Goal: Task Accomplishment & Management: Use online tool/utility

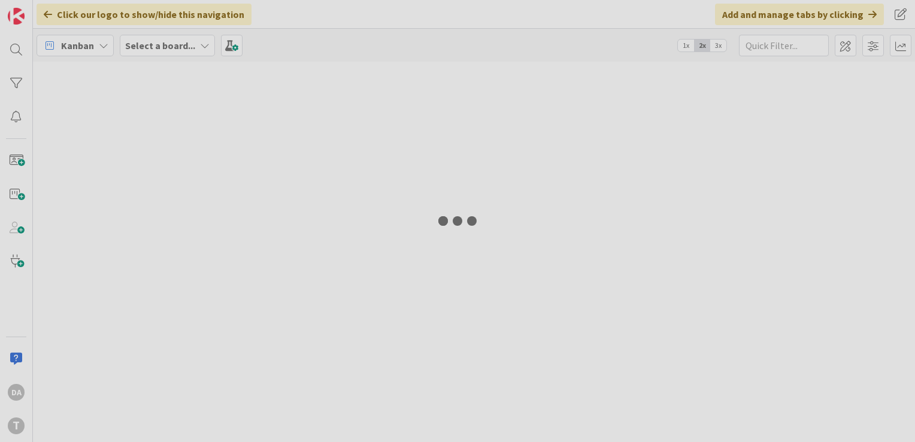
type input "sirp"
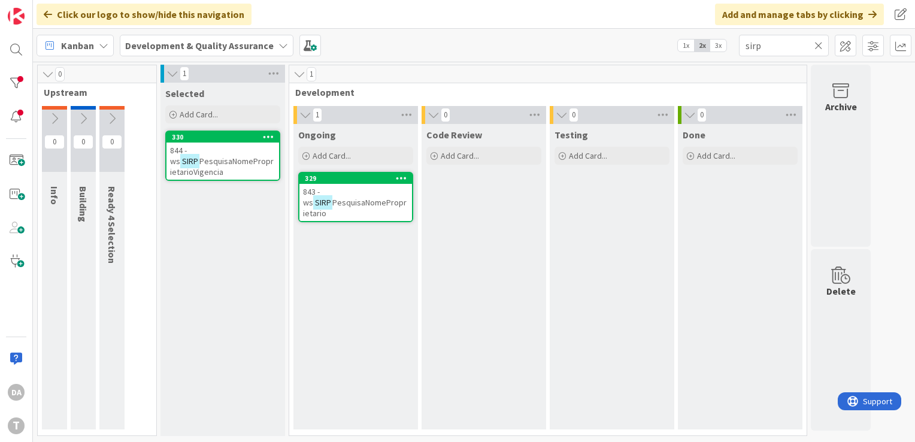
click at [342, 190] on div "843 - ws SIRP PesquisaNomeProprietario" at bounding box center [355, 202] width 113 height 37
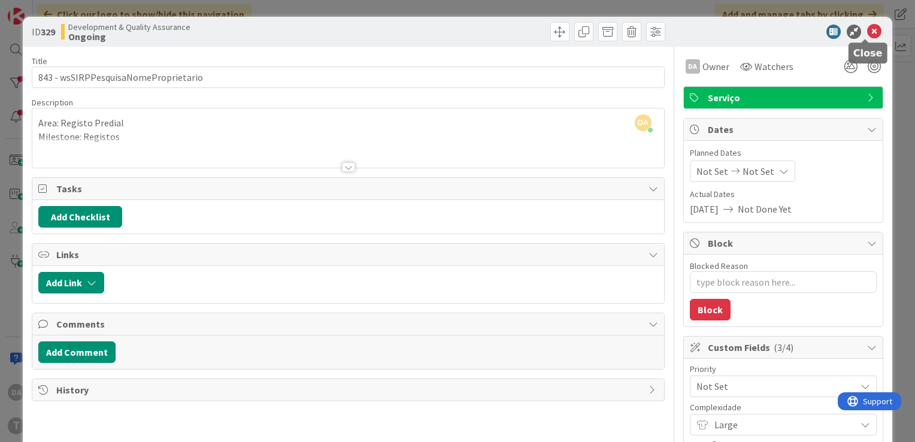
click at [867, 35] on icon at bounding box center [874, 32] width 14 height 14
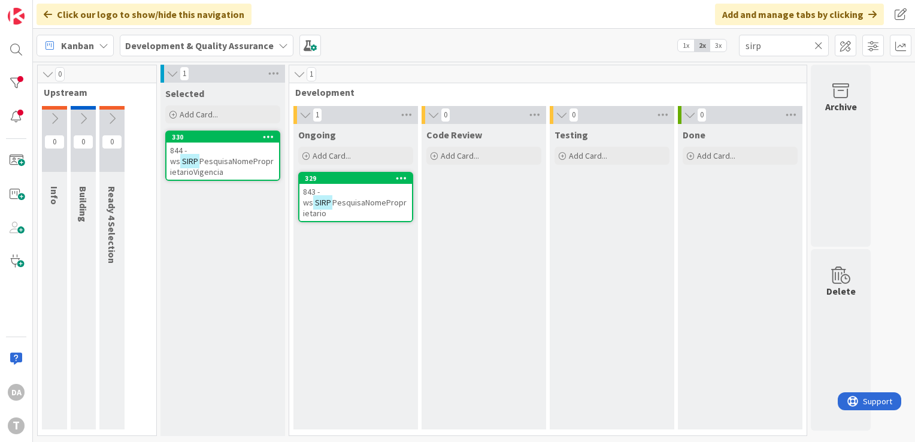
click at [222, 159] on span "PesquisaNomeProprietarioVigencia" at bounding box center [222, 167] width 104 height 22
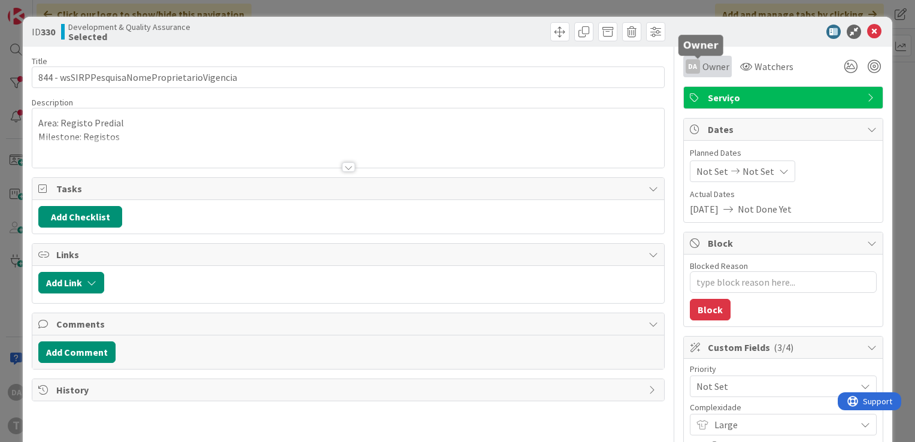
click at [704, 63] on span "Owner" at bounding box center [715, 66] width 27 height 14
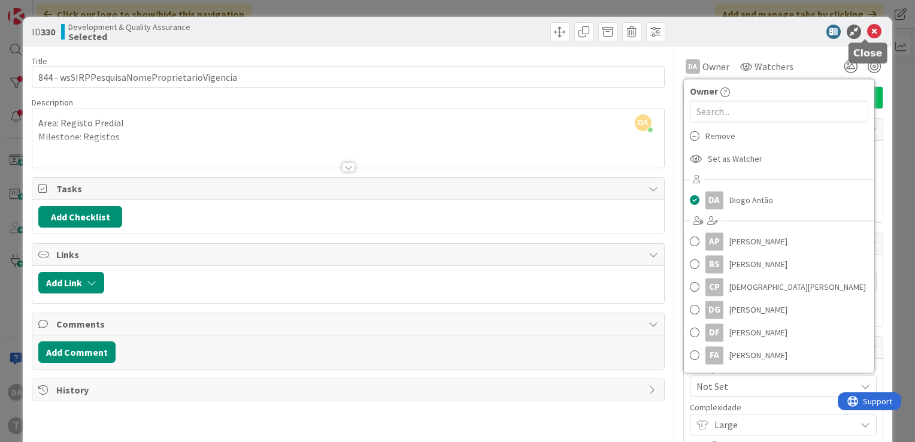
click at [867, 37] on icon at bounding box center [874, 32] width 14 height 14
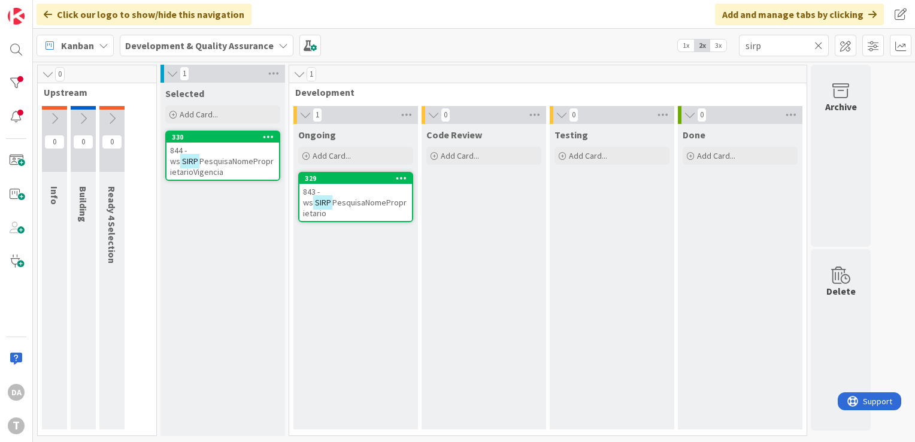
click at [359, 193] on div "843 - ws SIRP PesquisaNomeProprietario" at bounding box center [355, 202] width 113 height 37
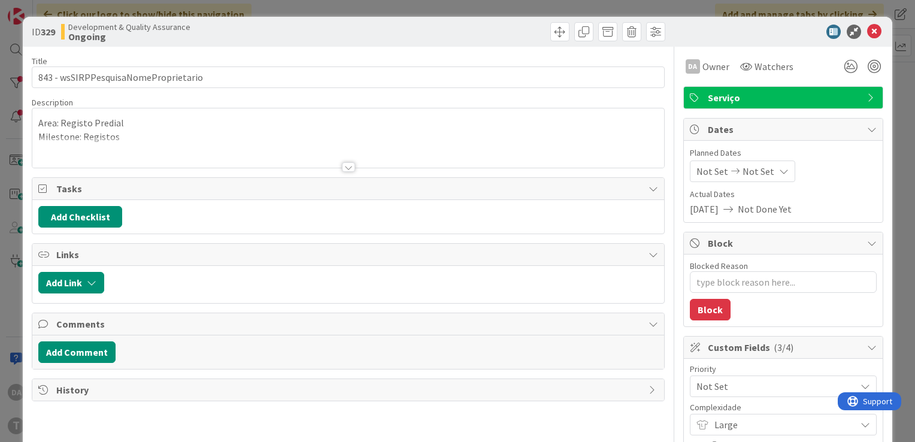
type textarea "x"
click at [704, 65] on span "Owner" at bounding box center [715, 66] width 27 height 14
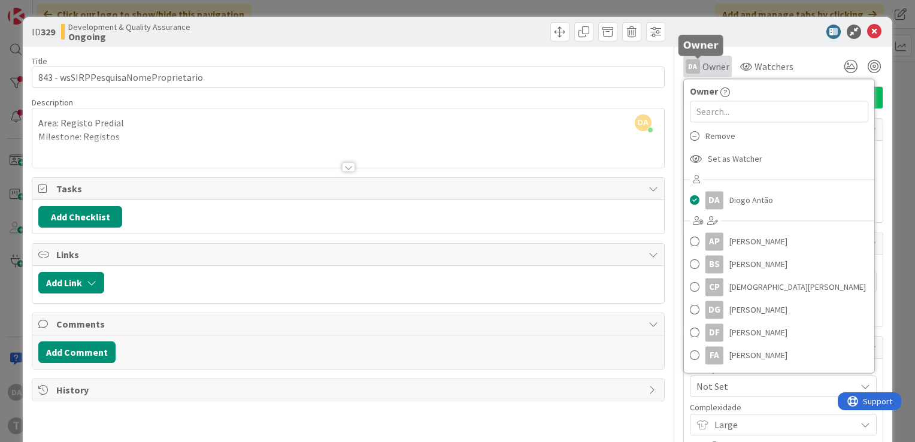
click at [704, 65] on span "Owner" at bounding box center [715, 66] width 27 height 14
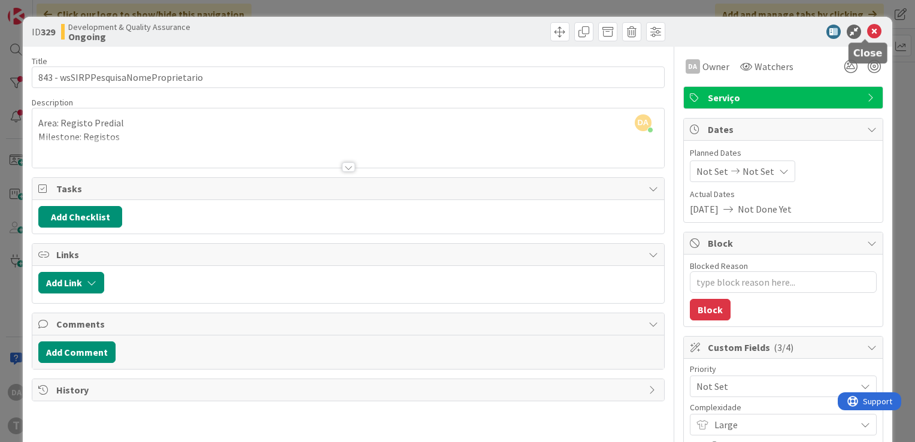
click at [867, 34] on icon at bounding box center [874, 32] width 14 height 14
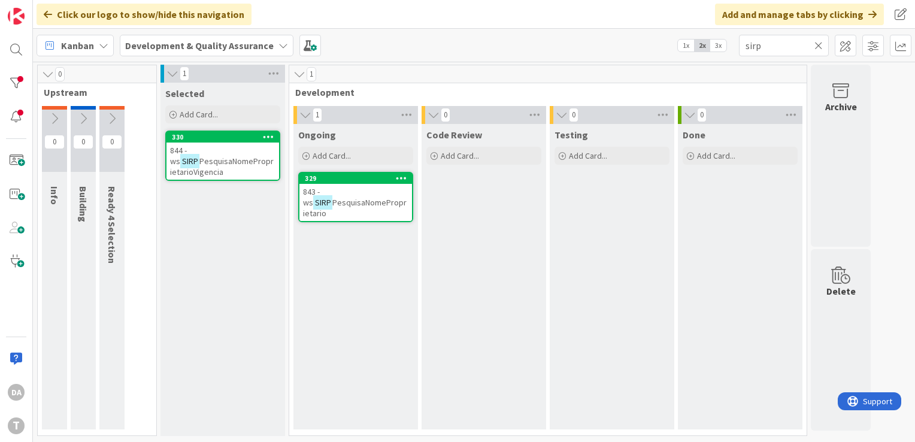
click at [819, 47] on icon at bounding box center [818, 45] width 8 height 11
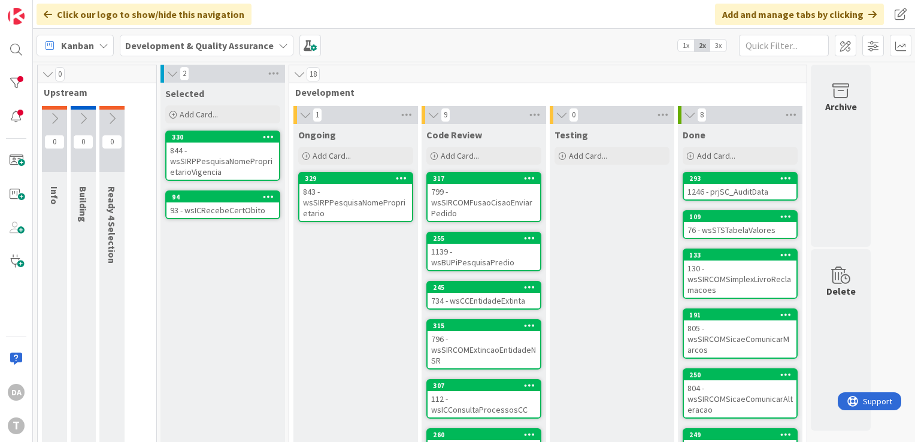
click at [352, 202] on div "843 - wsSIRPPesquisaNomeProprietario" at bounding box center [355, 202] width 113 height 37
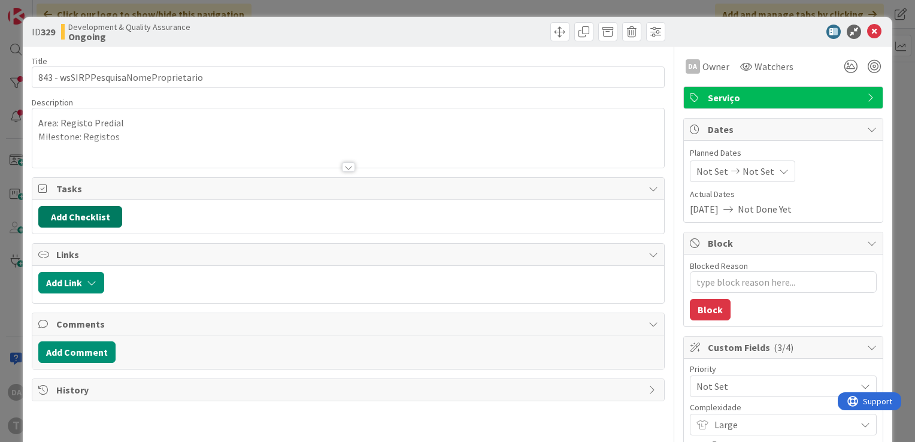
click at [65, 214] on button "Add Checklist" at bounding box center [80, 217] width 84 height 22
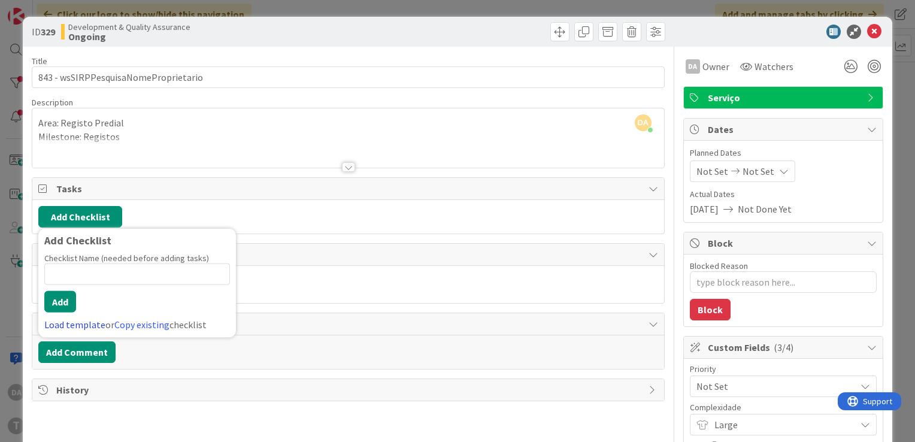
click at [83, 322] on link "Load template" at bounding box center [74, 325] width 61 height 12
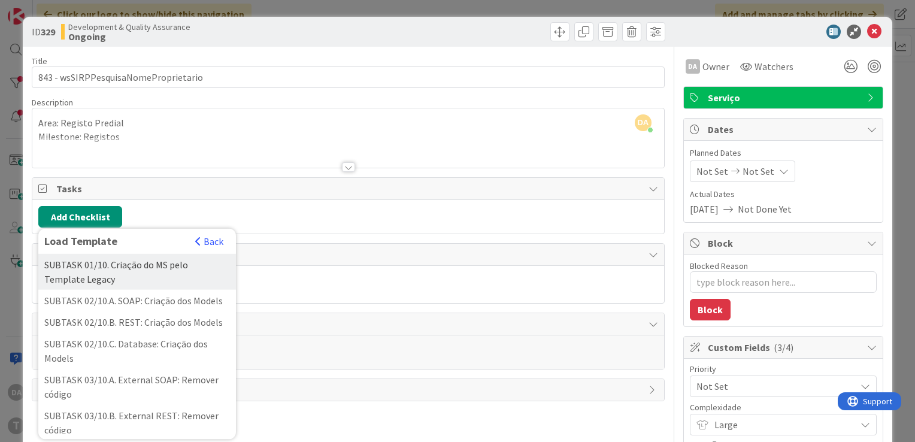
click at [125, 269] on div "SUBTASK 01/10. Criação do MS pelo Template Legacy" at bounding box center [137, 272] width 198 height 36
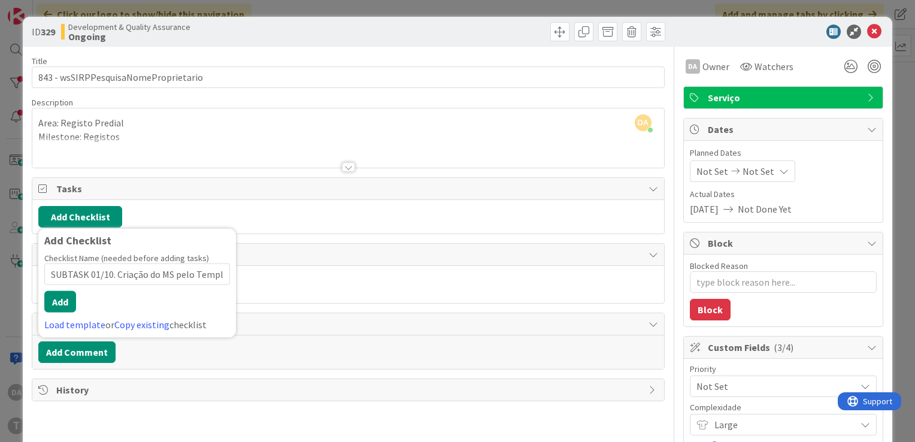
scroll to position [0, 38]
click at [62, 298] on button "Add" at bounding box center [60, 302] width 32 height 22
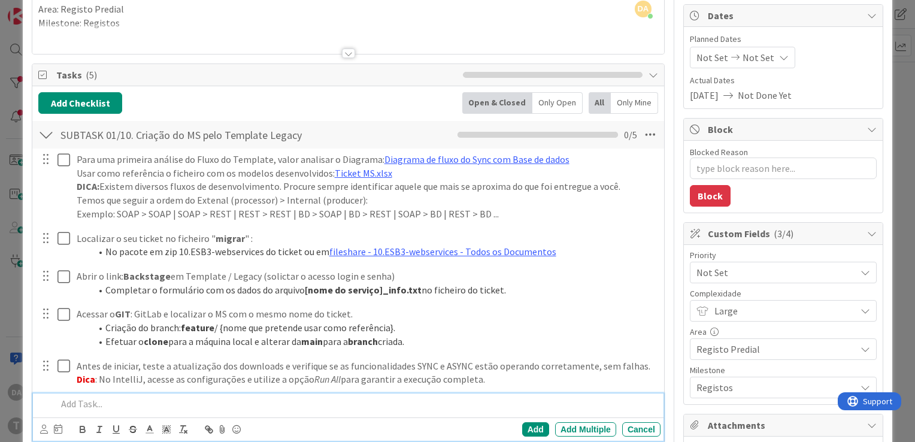
scroll to position [120, 0]
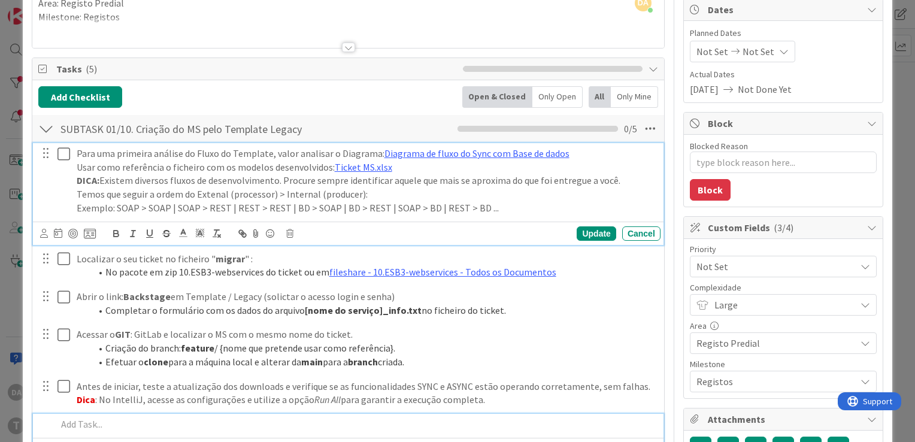
click at [60, 155] on icon at bounding box center [66, 154] width 18 height 14
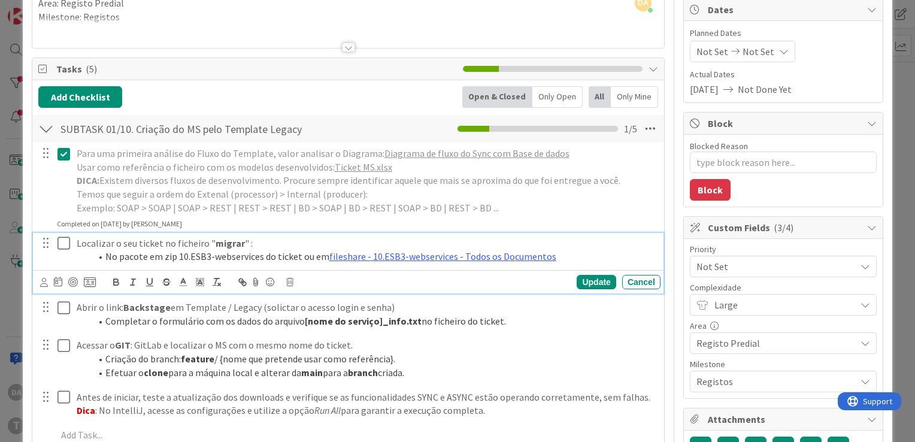
click at [62, 241] on icon at bounding box center [66, 243] width 18 height 14
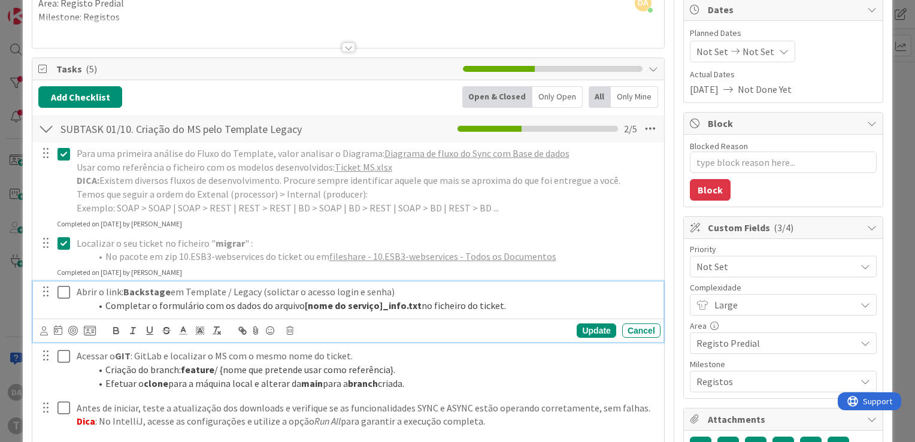
click at [65, 296] on icon at bounding box center [66, 292] width 18 height 14
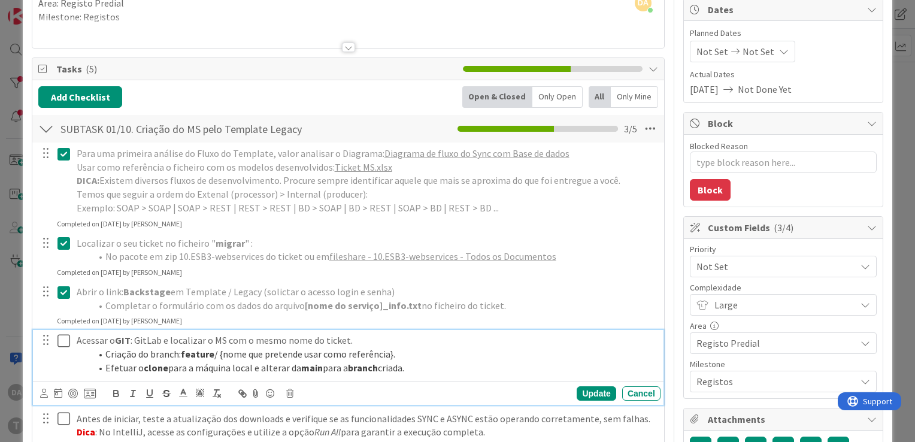
click at [63, 340] on icon at bounding box center [66, 341] width 18 height 14
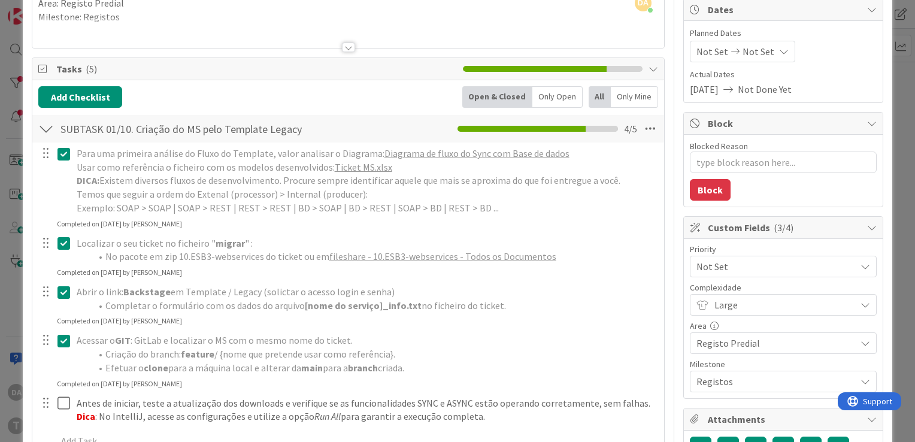
scroll to position [180, 0]
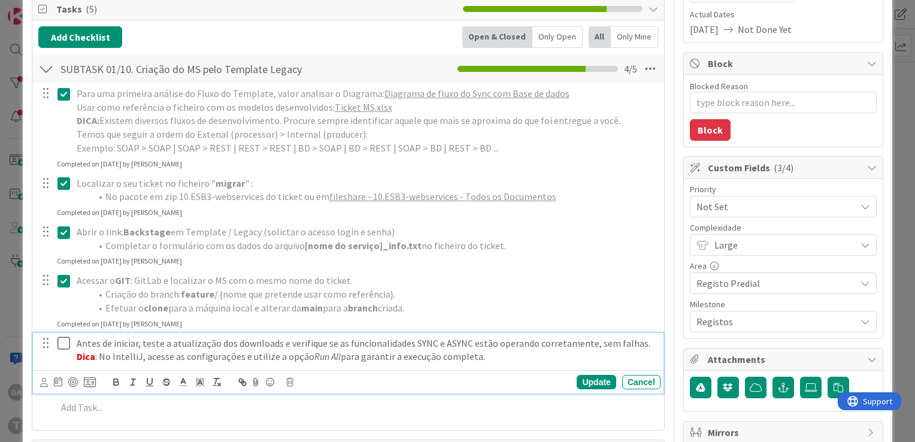
click at [65, 339] on icon at bounding box center [66, 343] width 18 height 14
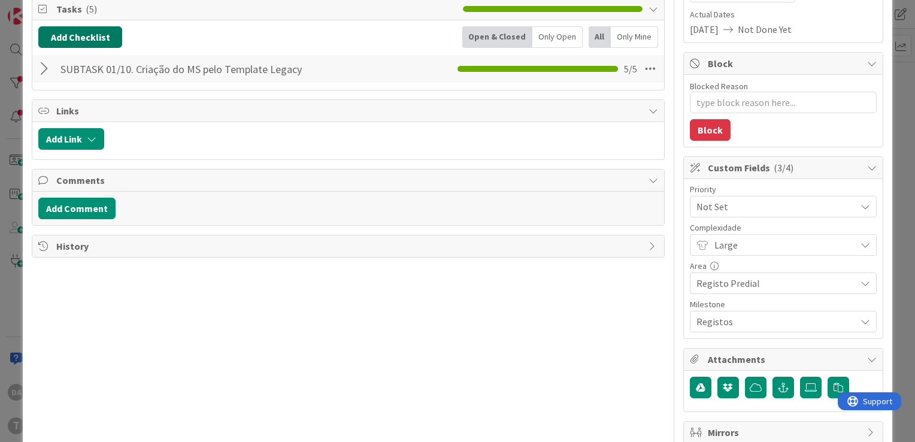
click at [84, 43] on button "Add Checklist" at bounding box center [80, 37] width 84 height 22
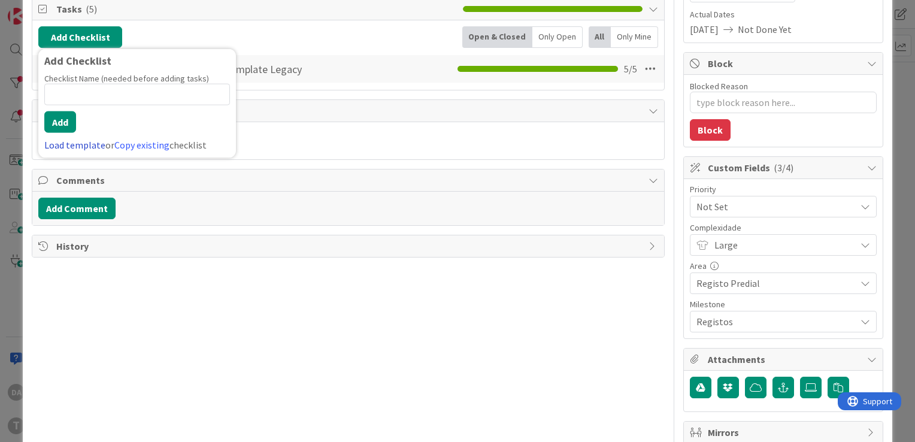
click at [78, 140] on link "Load template" at bounding box center [74, 145] width 61 height 12
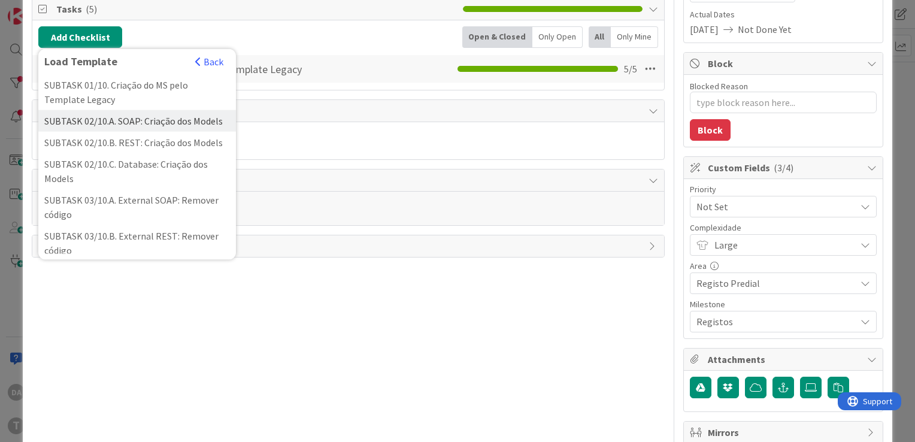
click at [141, 132] on div "SUBTASK 02/10.A. SOAP: Criação dos Models" at bounding box center [137, 121] width 198 height 22
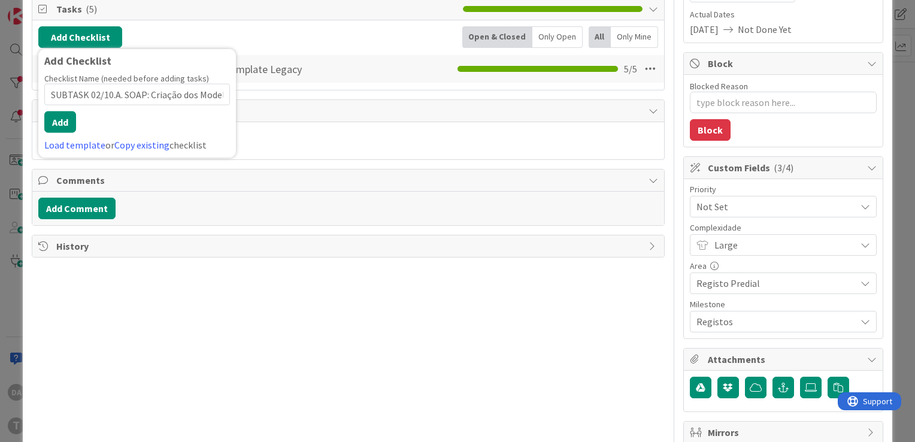
scroll to position [0, 0]
click at [61, 121] on button "Add" at bounding box center [60, 122] width 32 height 22
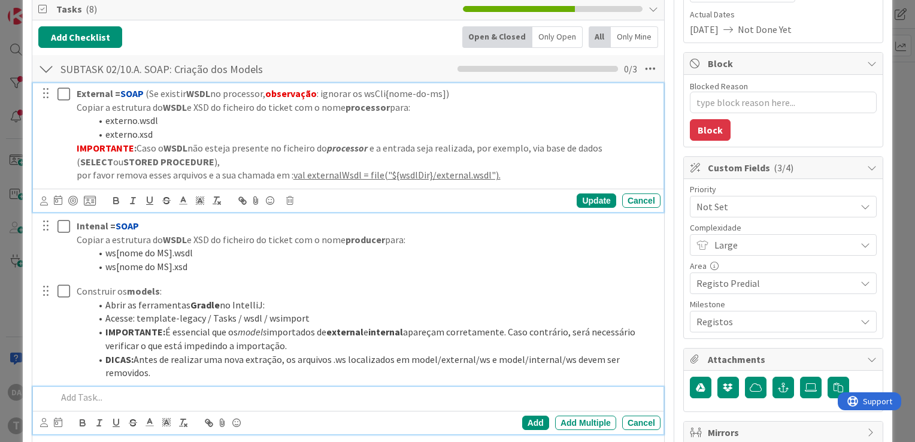
click at [299, 131] on li "externo.xsd" at bounding box center [373, 135] width 565 height 14
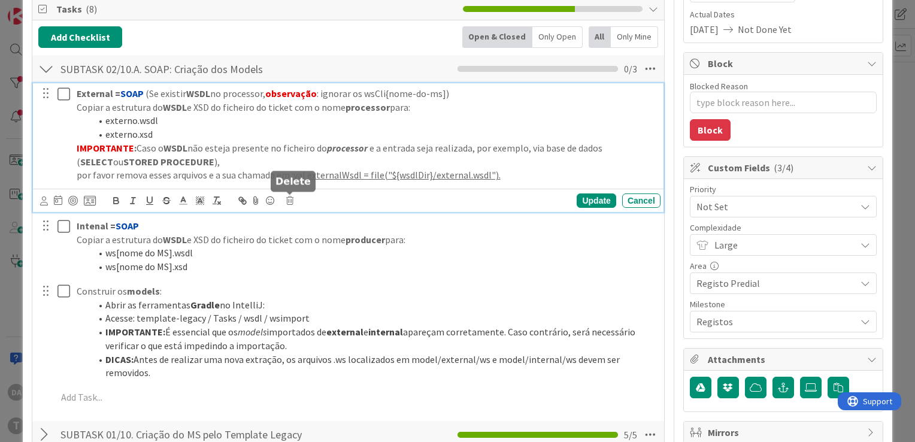
click at [292, 201] on icon at bounding box center [289, 200] width 7 height 8
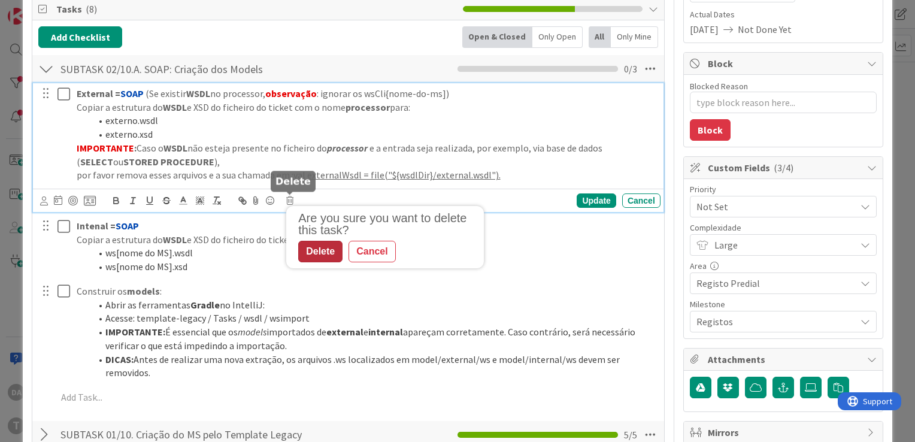
click at [317, 253] on div "Delete" at bounding box center [320, 252] width 44 height 22
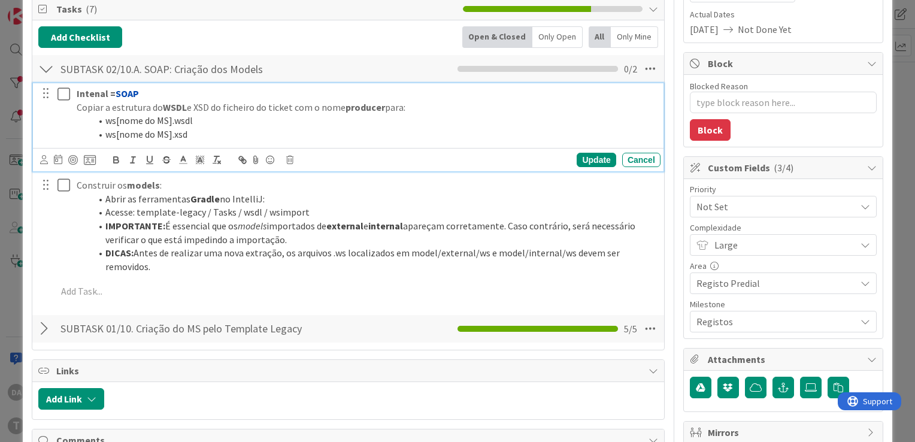
click at [60, 92] on icon at bounding box center [66, 94] width 18 height 14
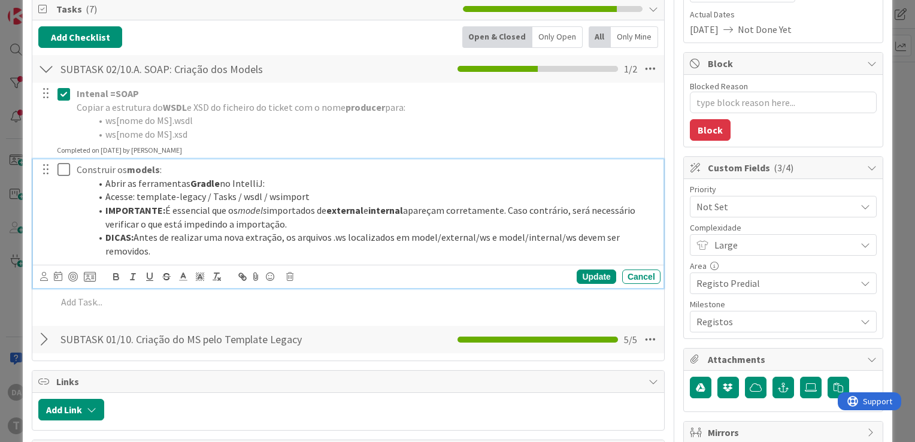
click at [69, 172] on icon at bounding box center [66, 169] width 18 height 14
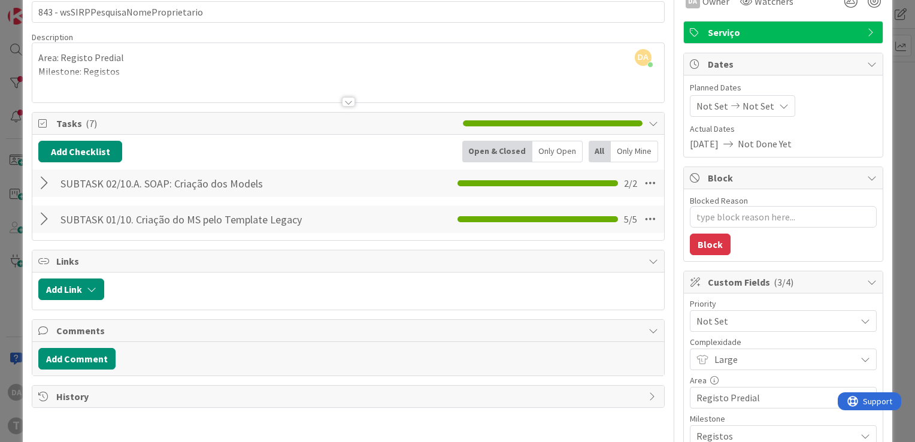
scroll to position [60, 0]
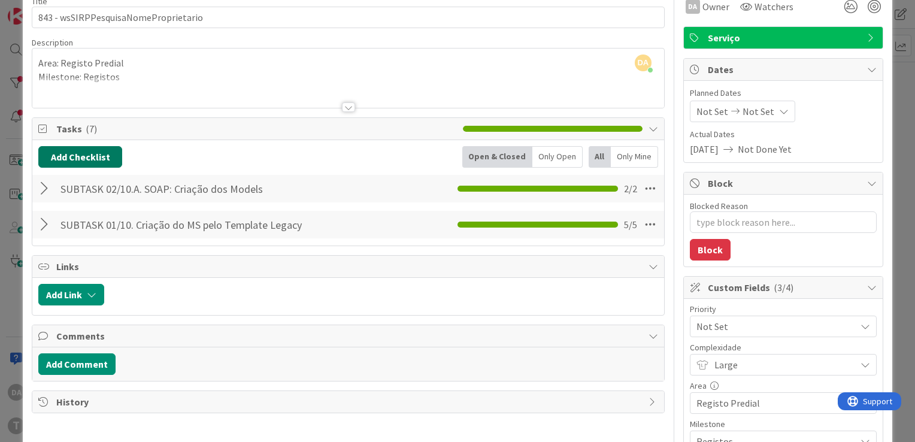
click at [92, 156] on button "Add Checklist" at bounding box center [80, 157] width 84 height 22
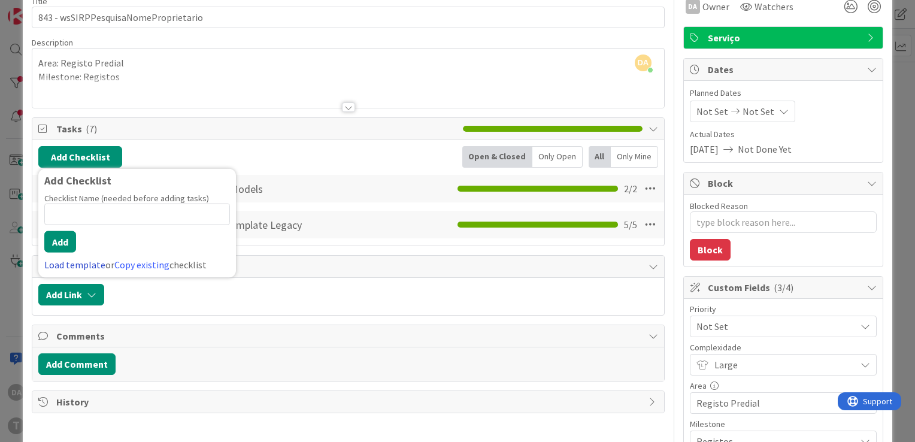
click at [89, 260] on link "Load template" at bounding box center [74, 265] width 61 height 12
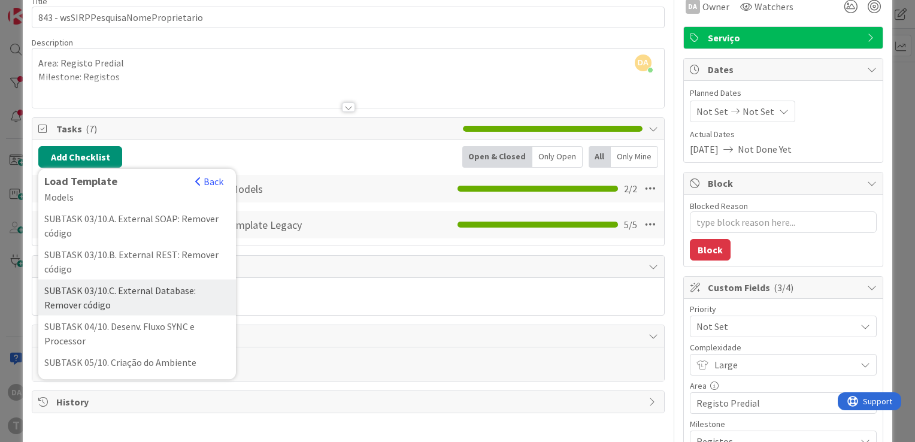
scroll to position [120, 0]
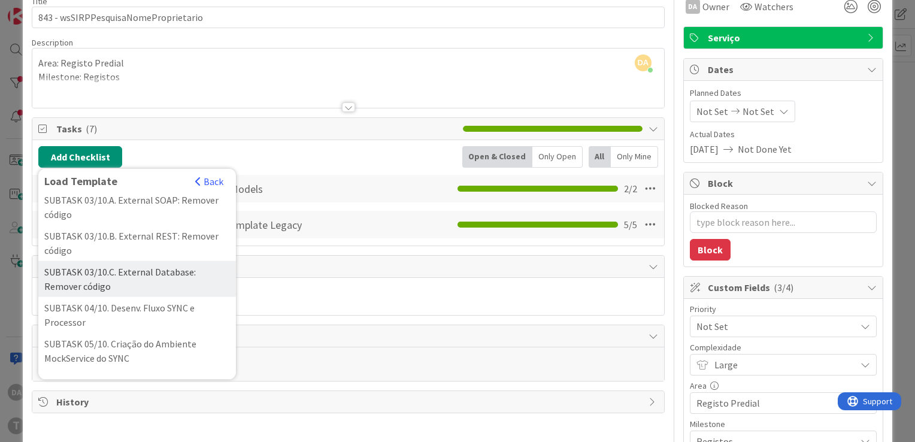
click at [133, 295] on div "SUBTASK 03/10.C. External Database: Remover código" at bounding box center [137, 279] width 198 height 36
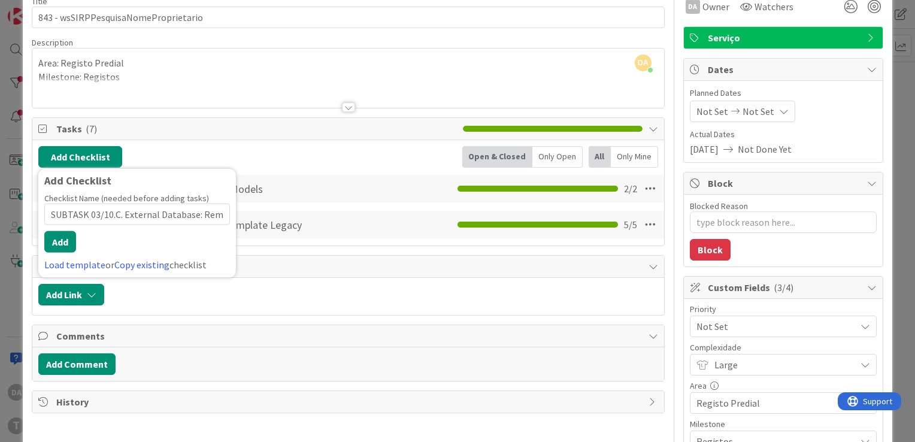
scroll to position [0, 41]
click at [62, 238] on button "Add" at bounding box center [60, 242] width 32 height 22
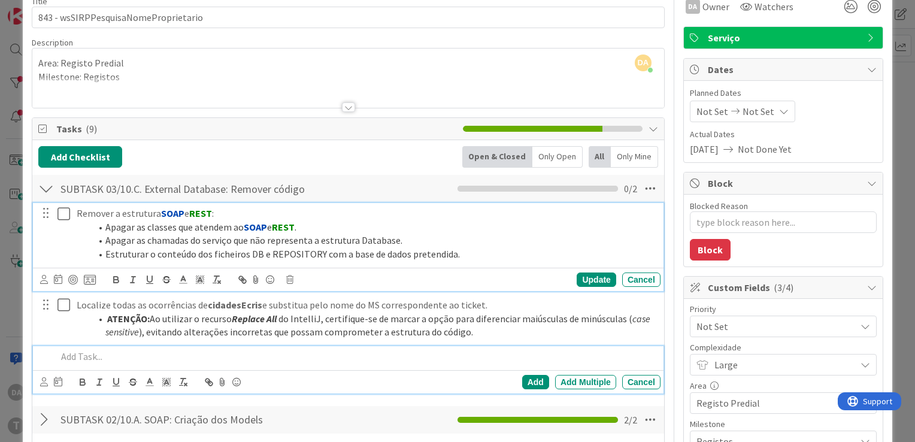
click at [63, 211] on icon at bounding box center [66, 214] width 18 height 14
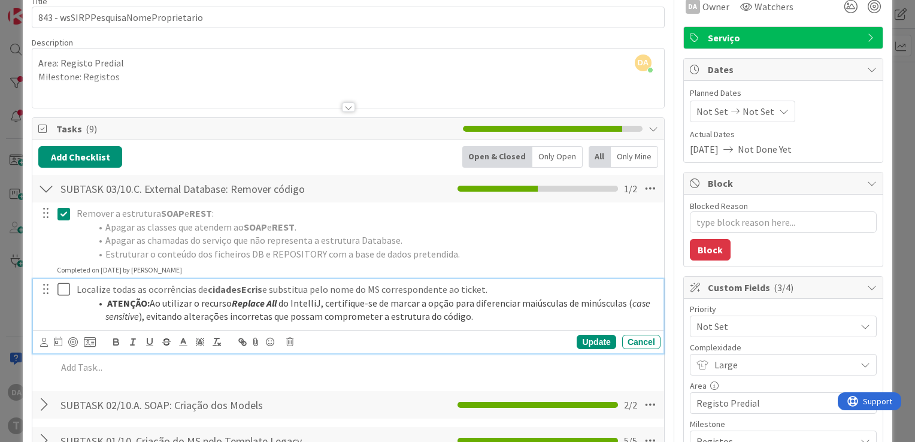
click at [62, 291] on icon at bounding box center [66, 289] width 18 height 14
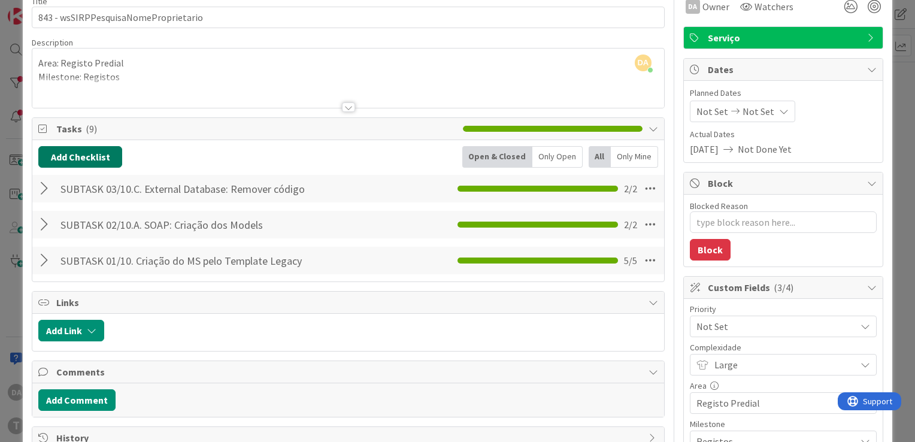
click at [80, 159] on button "Add Checklist" at bounding box center [80, 157] width 84 height 22
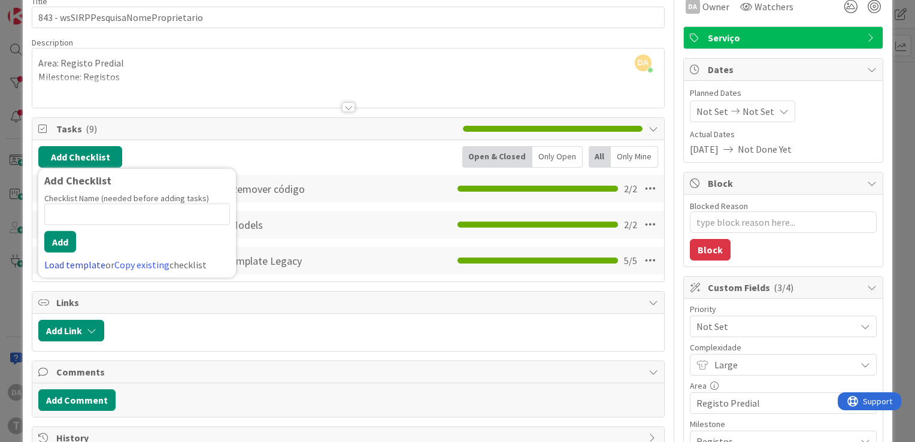
click at [62, 263] on link "Load template" at bounding box center [74, 265] width 61 height 12
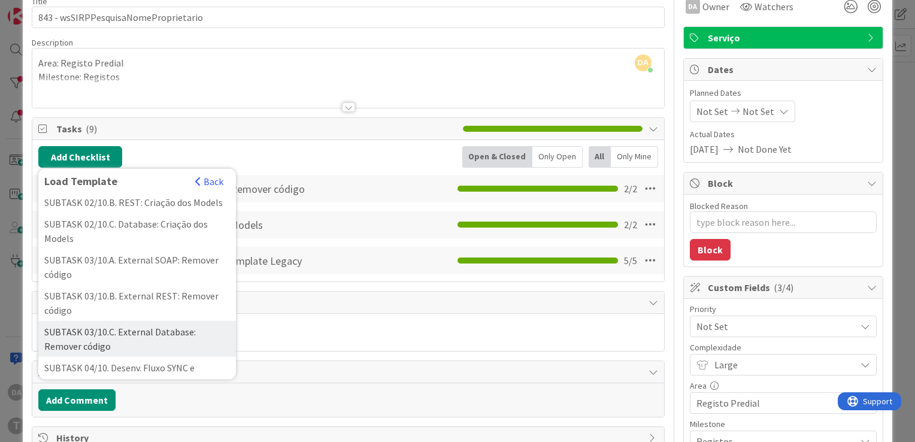
scroll to position [120, 0]
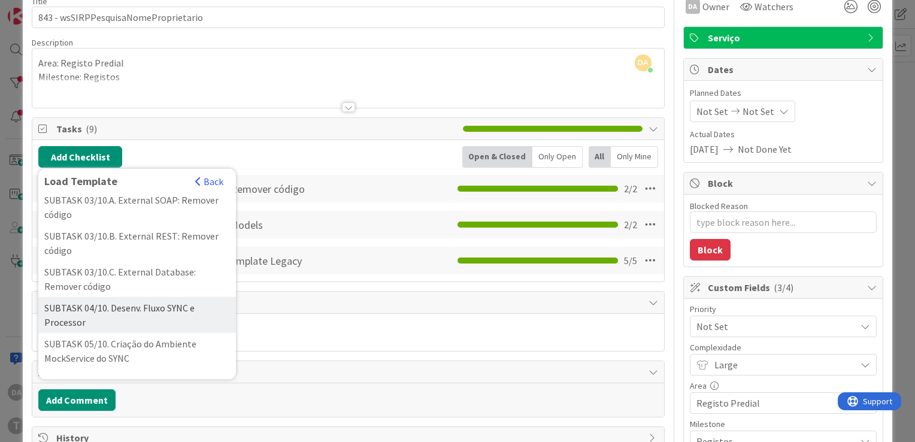
click at [110, 326] on div "SUBTASK 04/10. Desenv. Fluxo SYNC e Processor" at bounding box center [137, 315] width 198 height 36
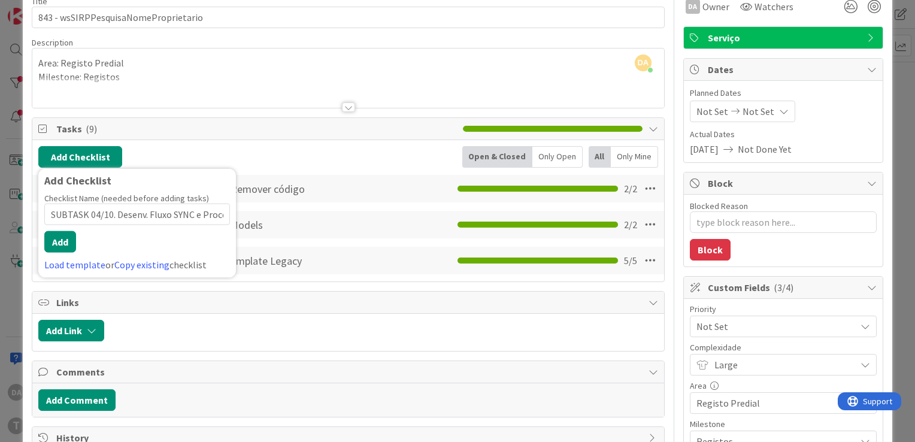
scroll to position [0, 19]
click at [67, 241] on button "Add" at bounding box center [60, 242] width 32 height 22
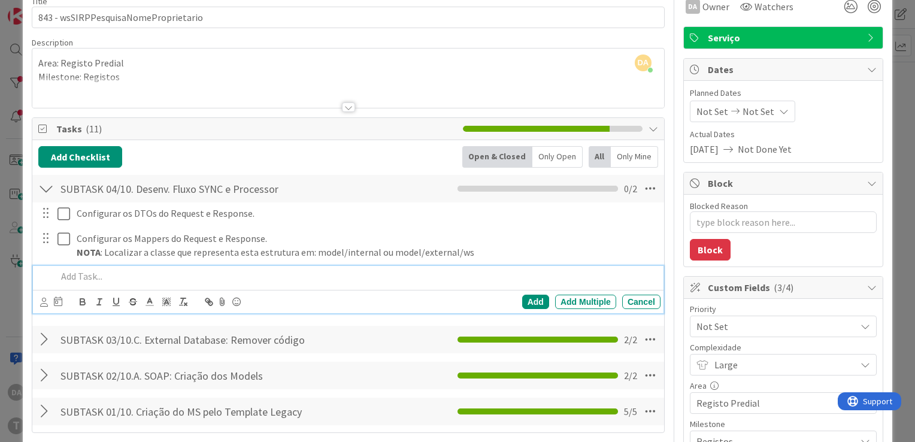
click at [47, 187] on div at bounding box center [46, 189] width 16 height 22
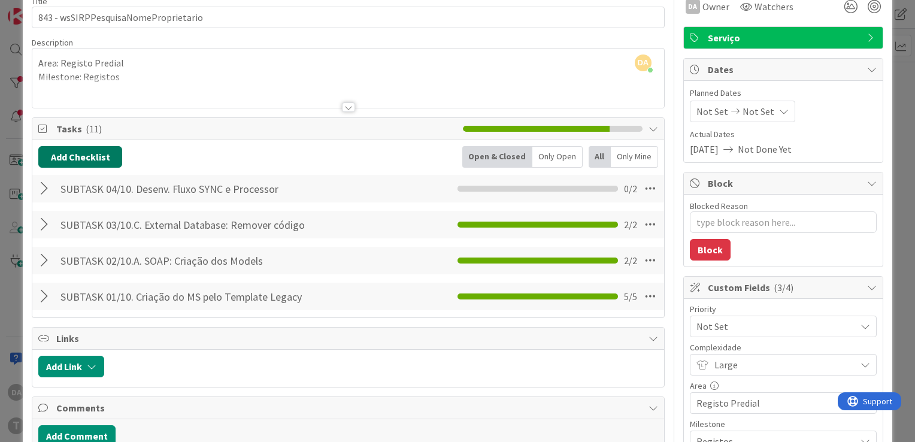
click at [76, 159] on button "Add Checklist" at bounding box center [80, 157] width 84 height 22
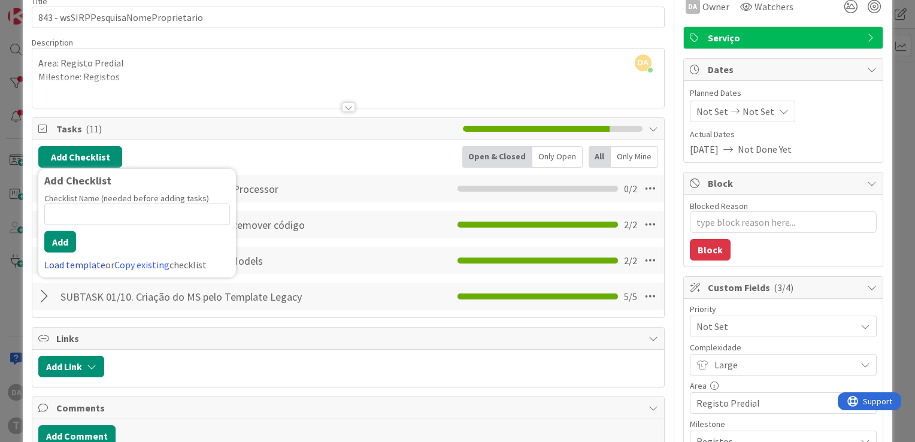
click at [75, 265] on link "Load template" at bounding box center [74, 265] width 61 height 12
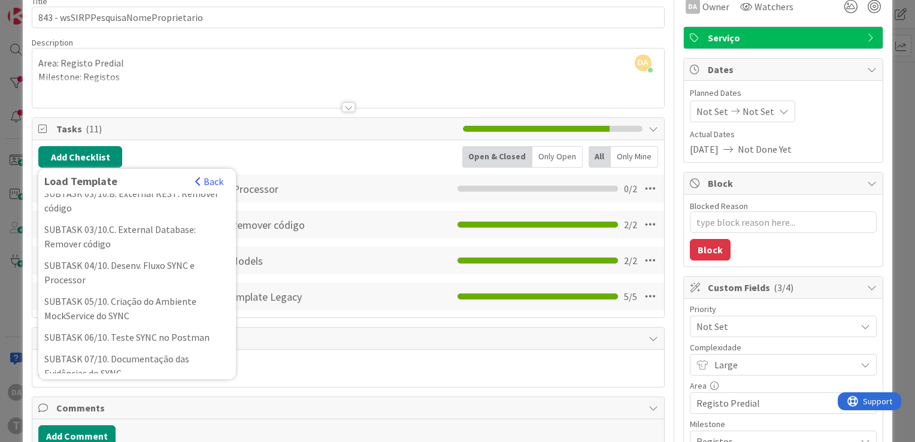
scroll to position [180, 0]
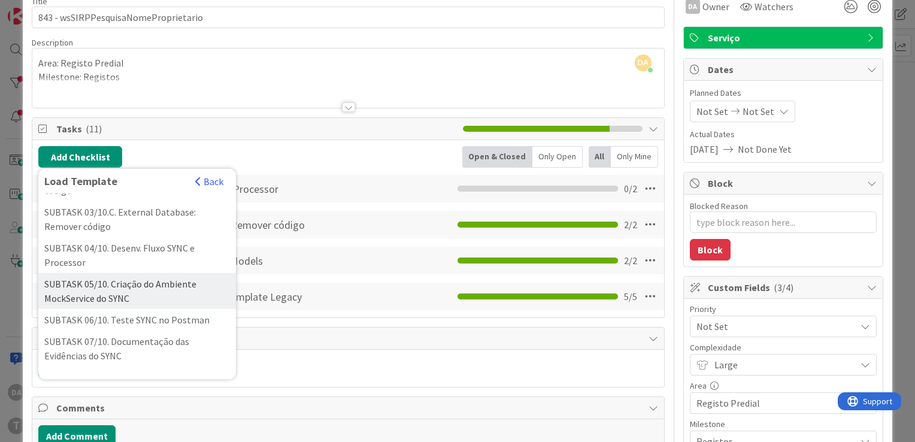
click at [75, 301] on div "SUBTASK 05/10. Criação do Ambiente MockService do SYNC" at bounding box center [137, 291] width 198 height 36
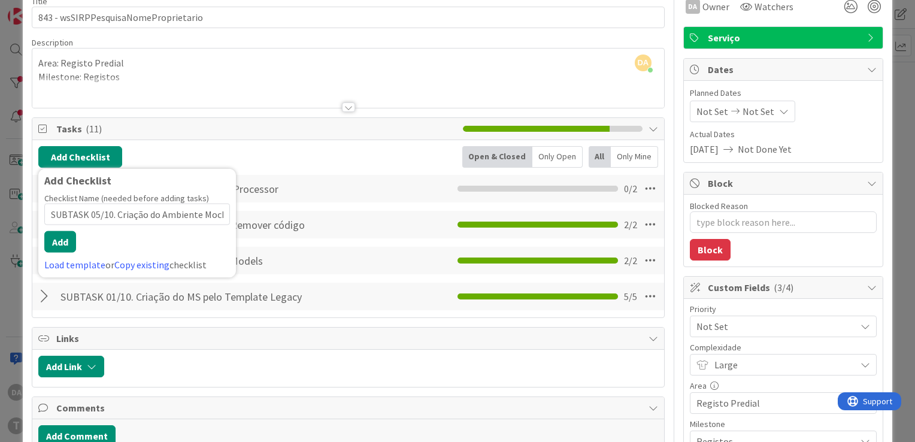
scroll to position [0, 64]
click at [57, 238] on button "Add" at bounding box center [60, 242] width 32 height 22
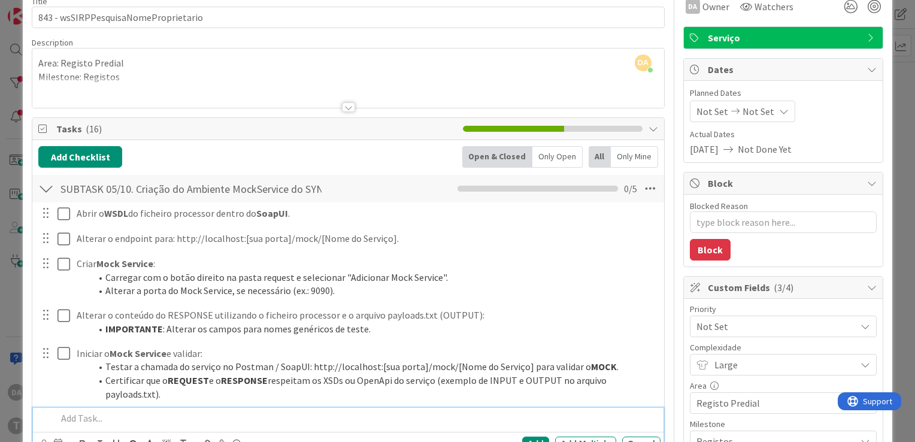
click at [42, 187] on div at bounding box center [46, 189] width 16 height 22
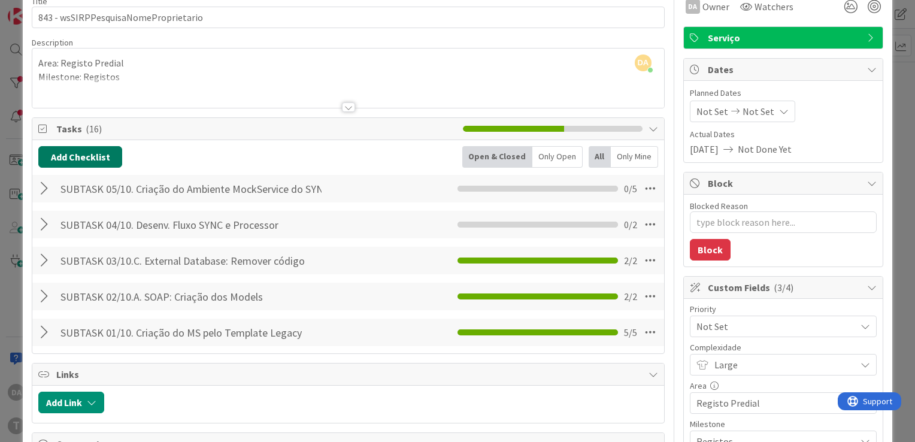
click at [66, 159] on button "Add Checklist" at bounding box center [80, 157] width 84 height 22
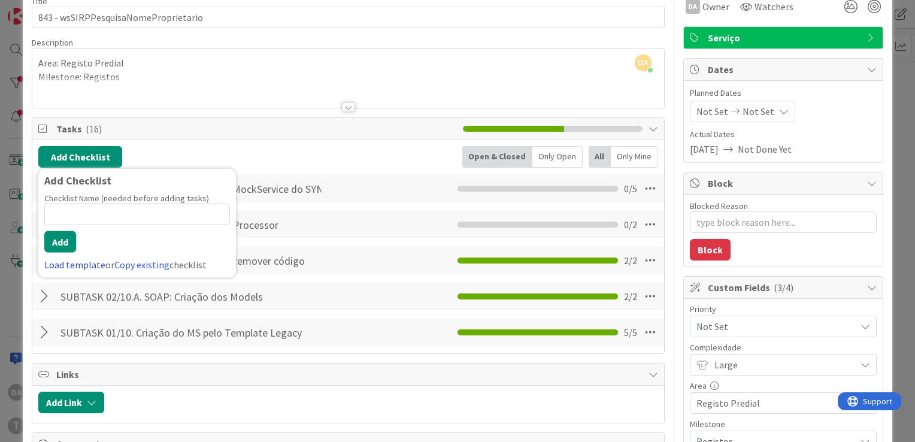
click at [78, 262] on link "Load template" at bounding box center [74, 265] width 61 height 12
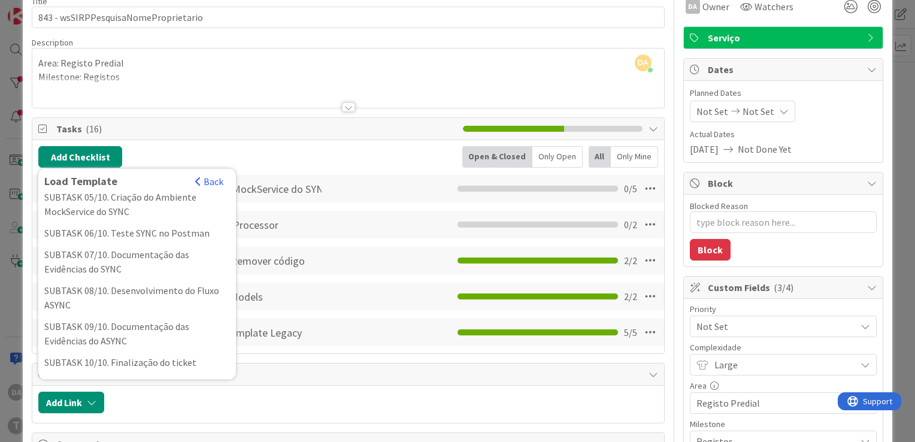
scroll to position [240, 0]
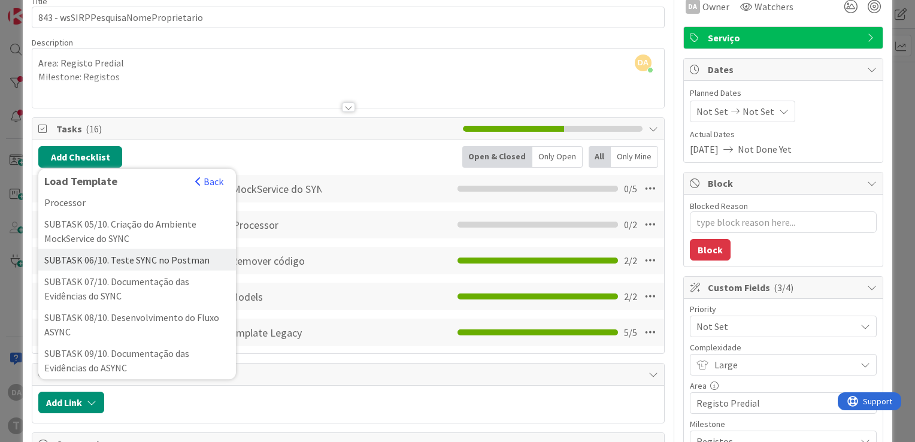
click at [98, 271] on div "SUBTASK 06/10. Teste SYNC no Postman" at bounding box center [137, 260] width 198 height 22
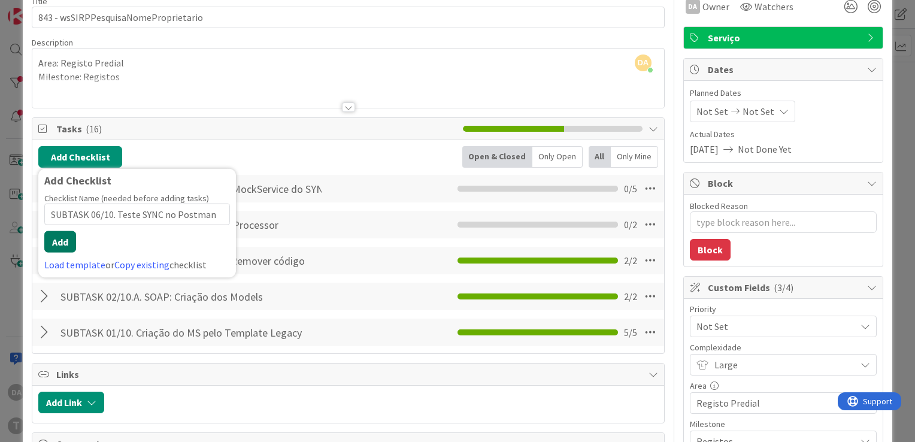
click at [68, 236] on button "Add" at bounding box center [60, 242] width 32 height 22
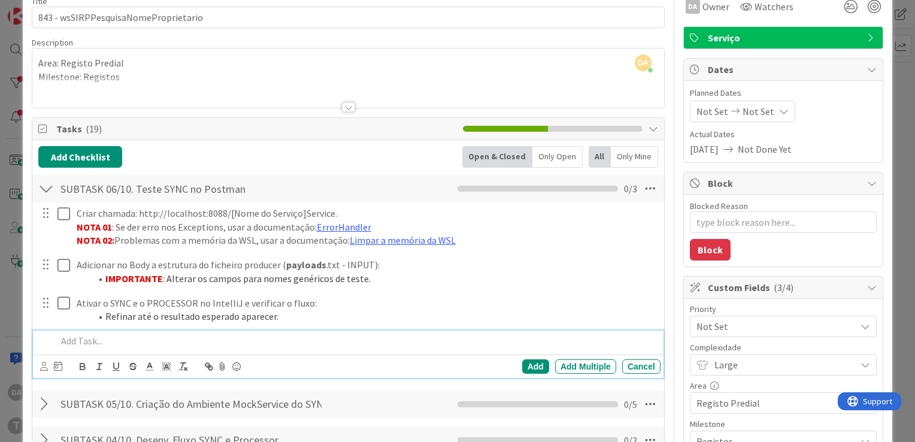
click at [46, 186] on div at bounding box center [46, 189] width 16 height 22
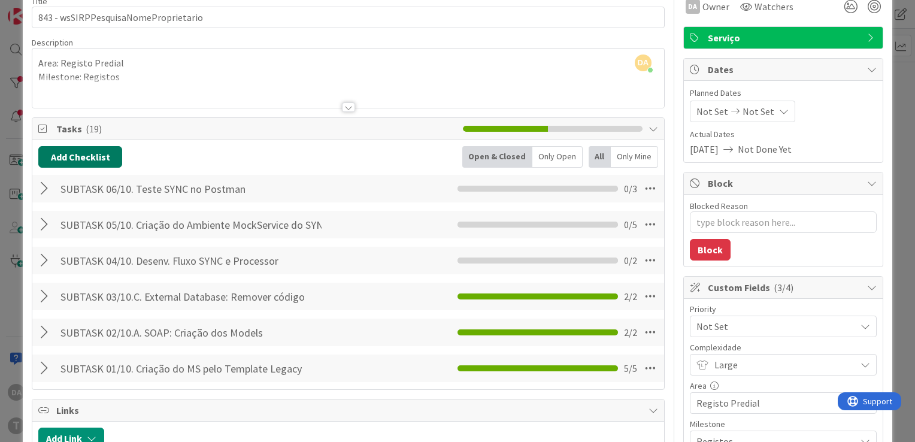
click at [87, 154] on button "Add Checklist" at bounding box center [80, 157] width 84 height 22
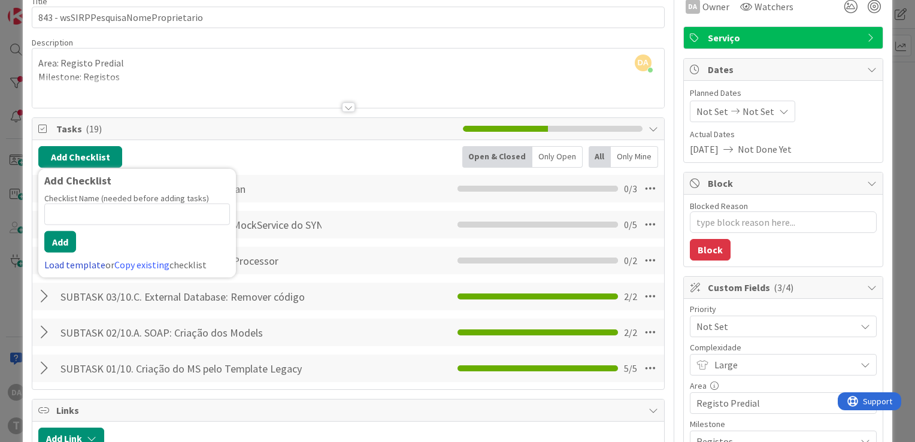
click at [70, 260] on link "Load template" at bounding box center [74, 265] width 61 height 12
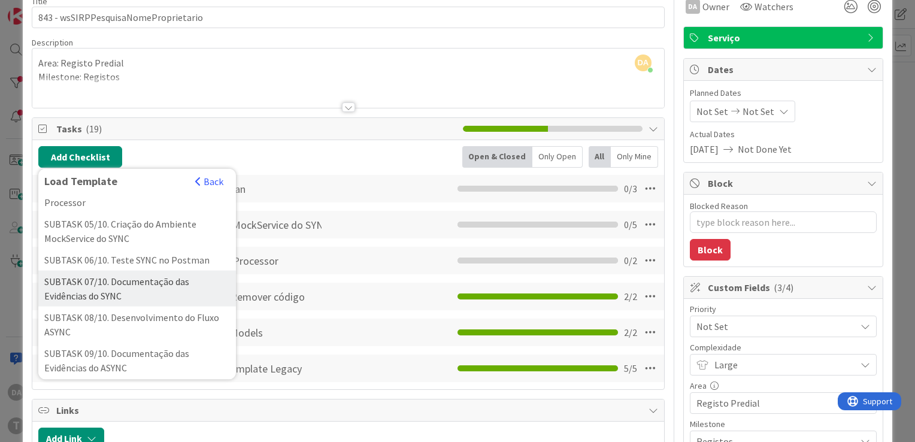
click at [89, 293] on div "SUBTASK 07/10. Documentação das Evidências do SYNC" at bounding box center [137, 289] width 198 height 36
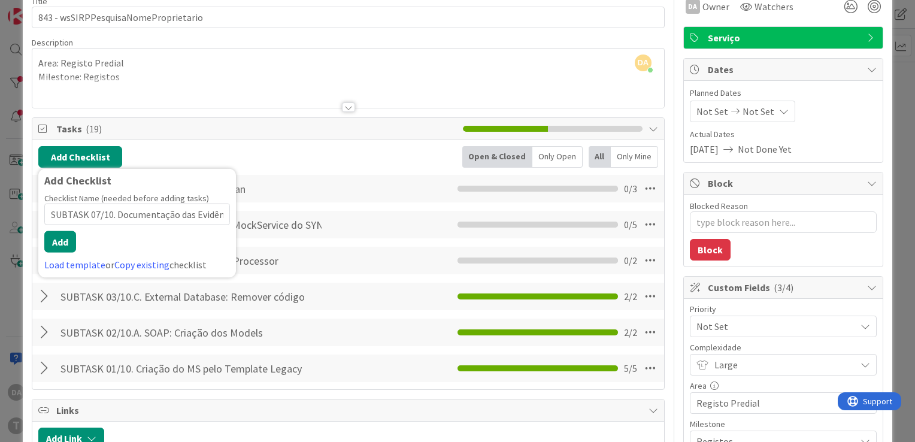
scroll to position [0, 50]
click at [64, 231] on button "Add" at bounding box center [60, 242] width 32 height 22
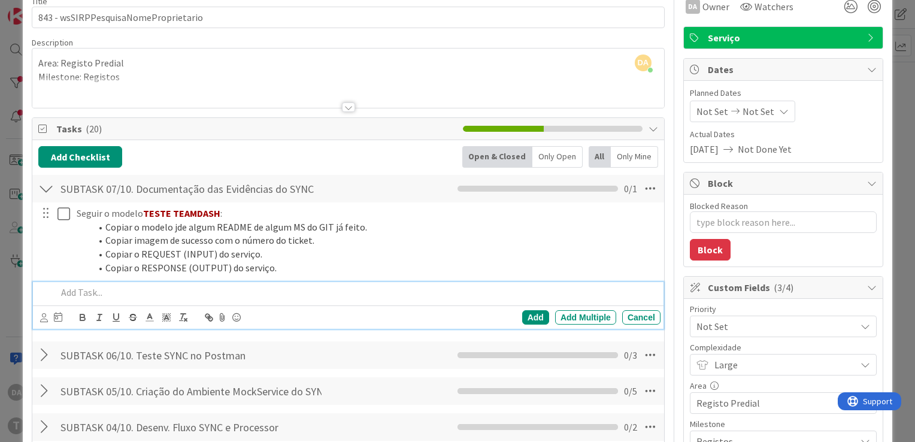
click at [46, 186] on div at bounding box center [46, 189] width 16 height 22
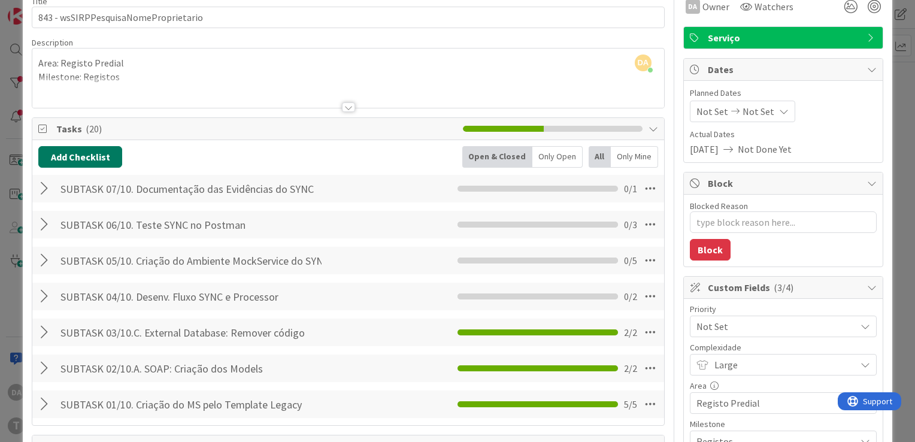
click at [82, 160] on button "Add Checklist" at bounding box center [80, 157] width 84 height 22
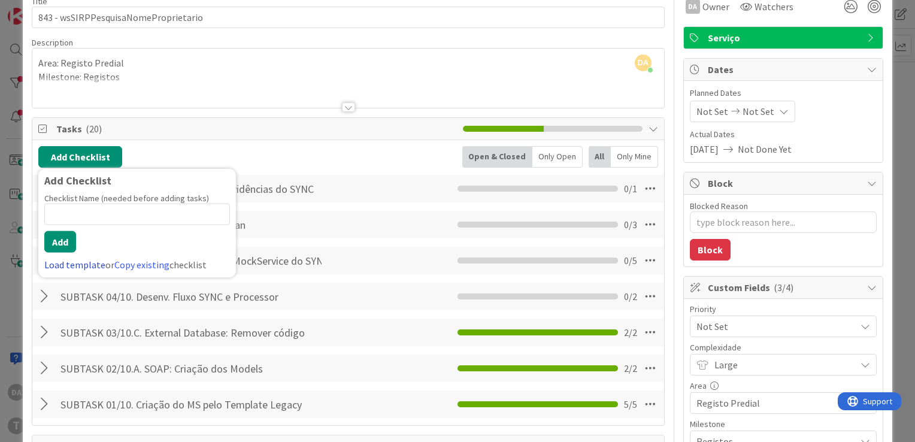
click at [65, 260] on link "Load template" at bounding box center [74, 265] width 61 height 12
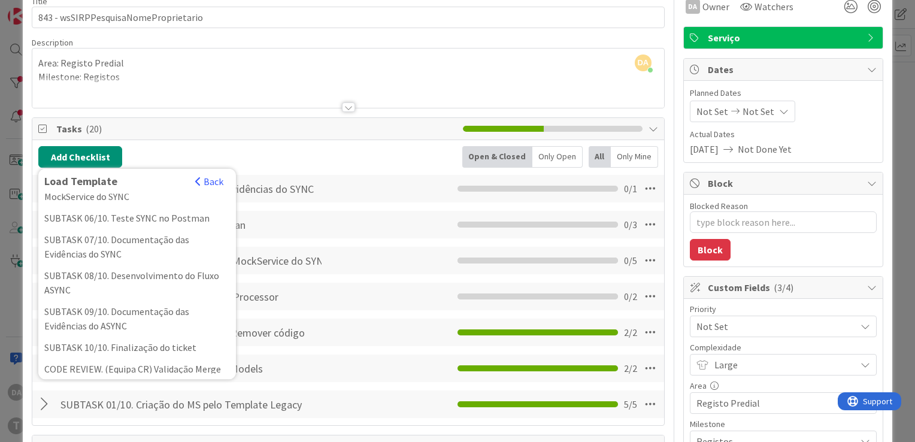
scroll to position [299, 0]
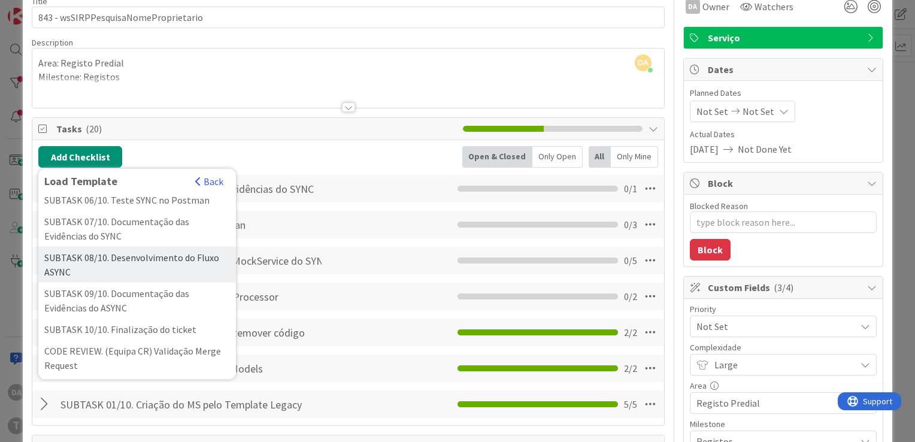
click at [79, 275] on div "SUBTASK 08/10. Desenvolvimento do Fluxo ASYNC" at bounding box center [137, 265] width 198 height 36
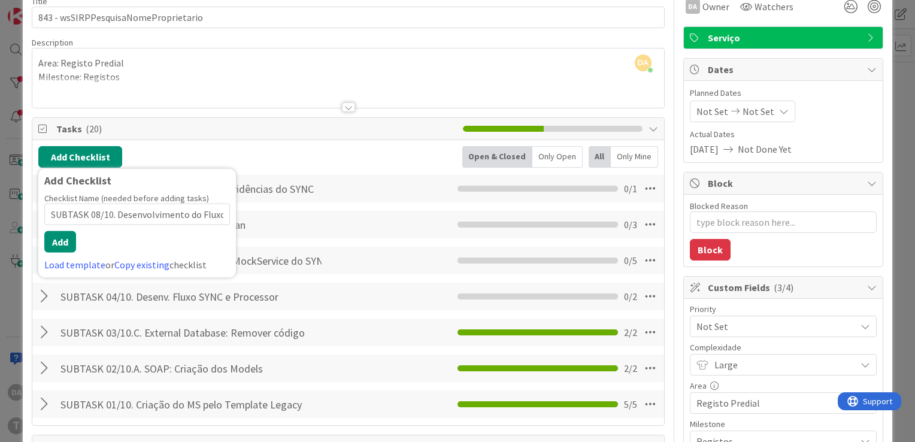
scroll to position [0, 27]
click at [57, 233] on button "Add" at bounding box center [60, 242] width 32 height 22
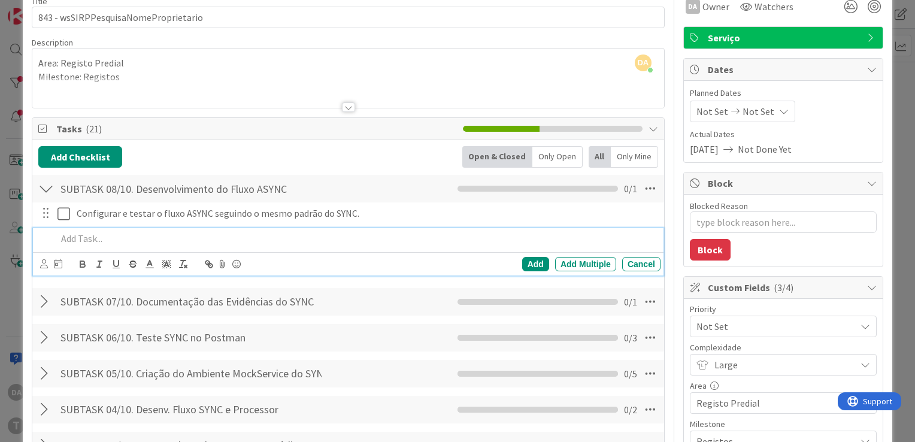
click at [43, 186] on div at bounding box center [46, 189] width 16 height 22
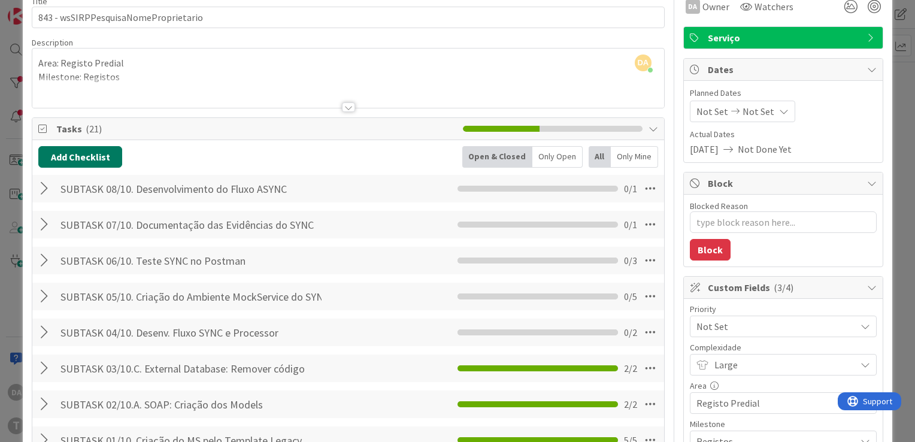
click at [65, 157] on button "Add Checklist" at bounding box center [80, 157] width 84 height 22
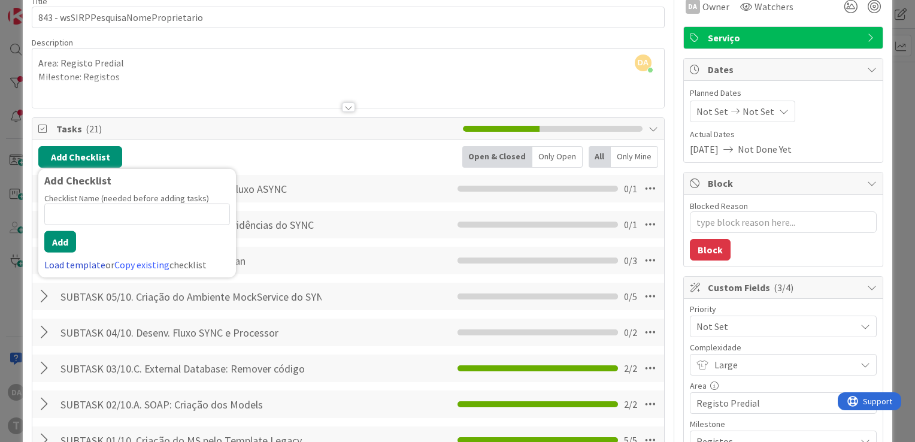
click at [75, 262] on link "Load template" at bounding box center [74, 265] width 61 height 12
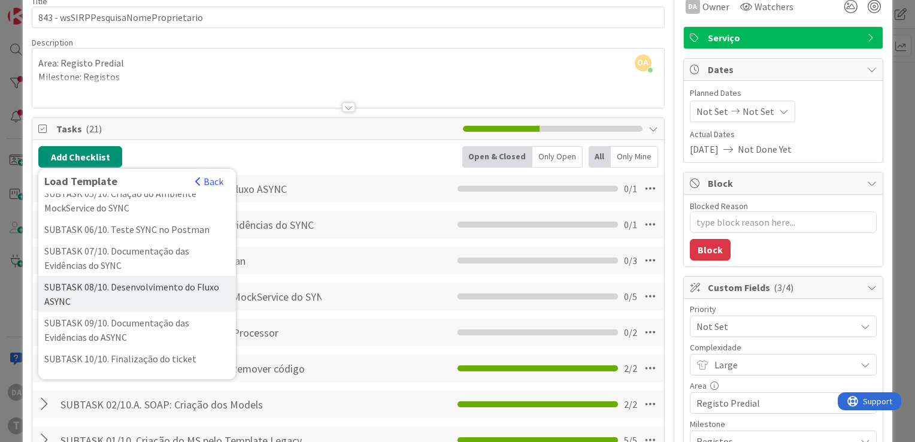
scroll to position [299, 0]
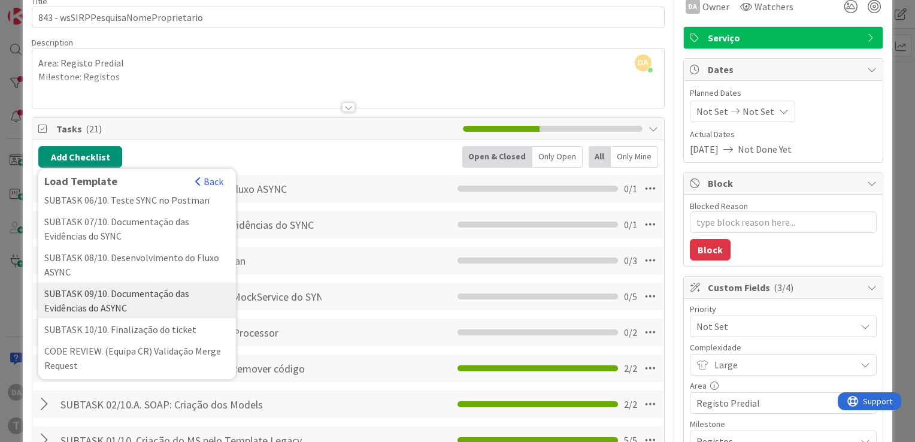
click at [97, 305] on div "SUBTASK 09/10. Documentação das Evidências do ASYNC" at bounding box center [137, 301] width 198 height 36
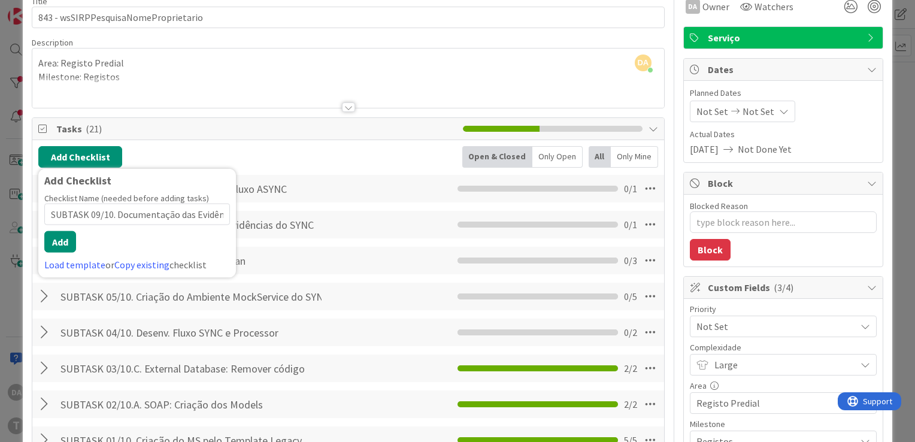
scroll to position [0, 55]
click at [60, 245] on button "Add" at bounding box center [60, 242] width 32 height 22
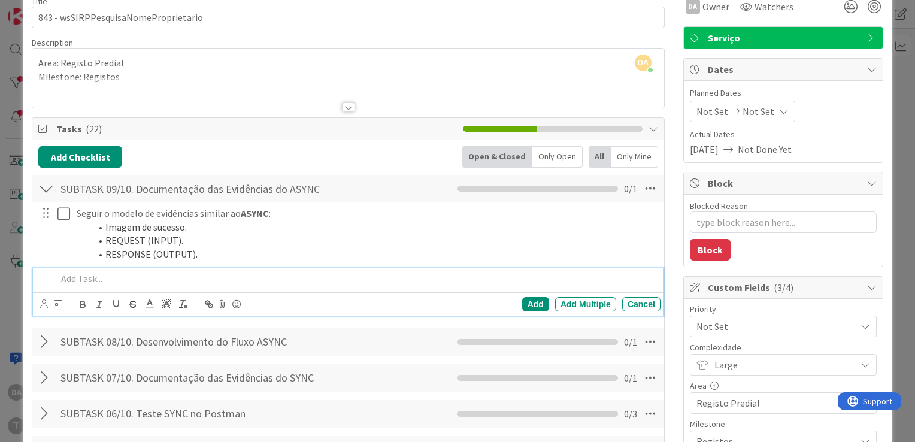
click at [52, 186] on div at bounding box center [46, 189] width 16 height 22
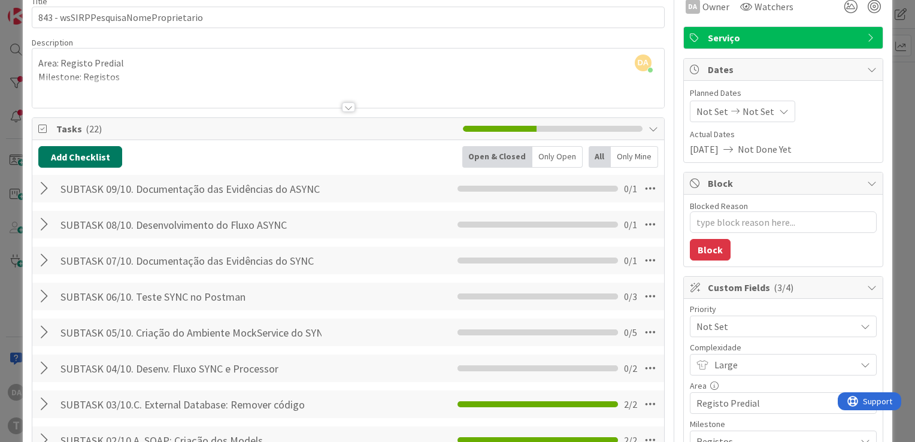
click at [74, 156] on button "Add Checklist" at bounding box center [80, 157] width 84 height 22
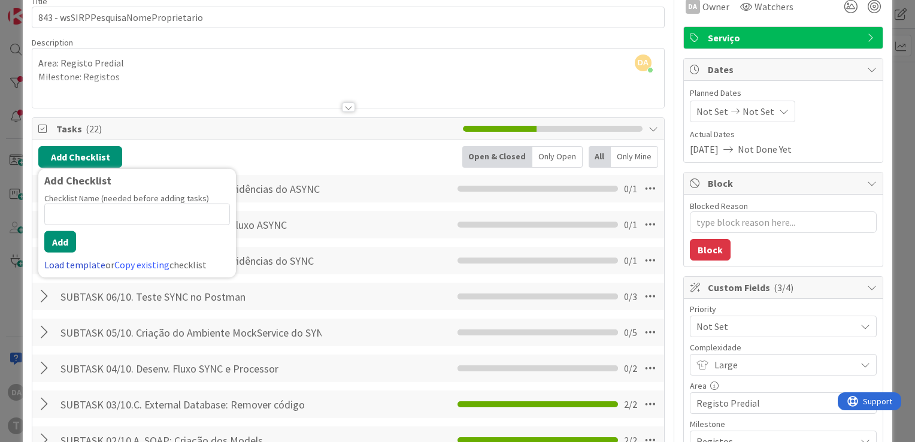
click at [76, 263] on link "Load template" at bounding box center [74, 265] width 61 height 12
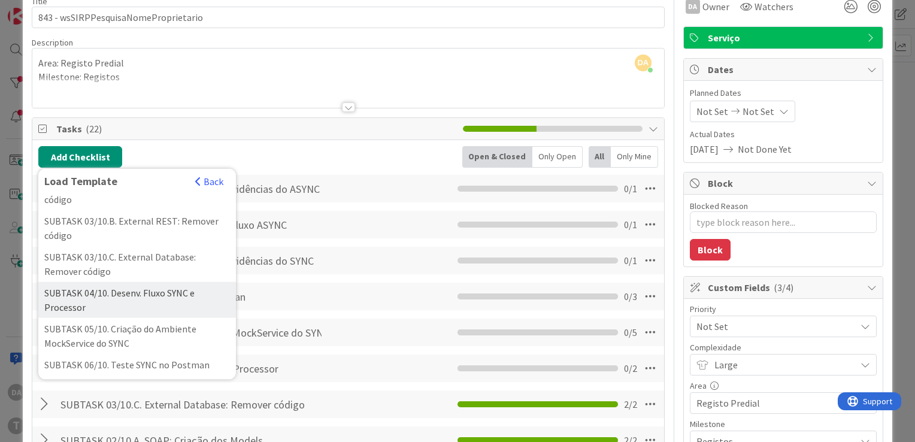
scroll to position [299, 0]
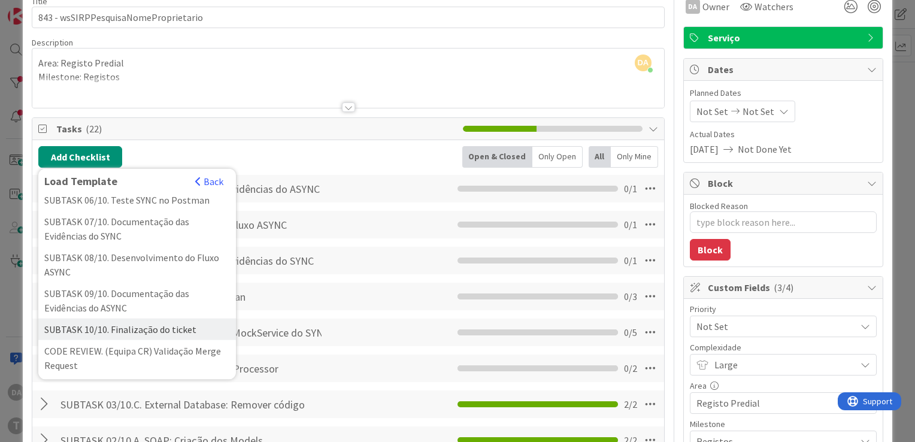
click at [105, 334] on div "SUBTASK 10/10. Finalização do ticket" at bounding box center [137, 330] width 198 height 22
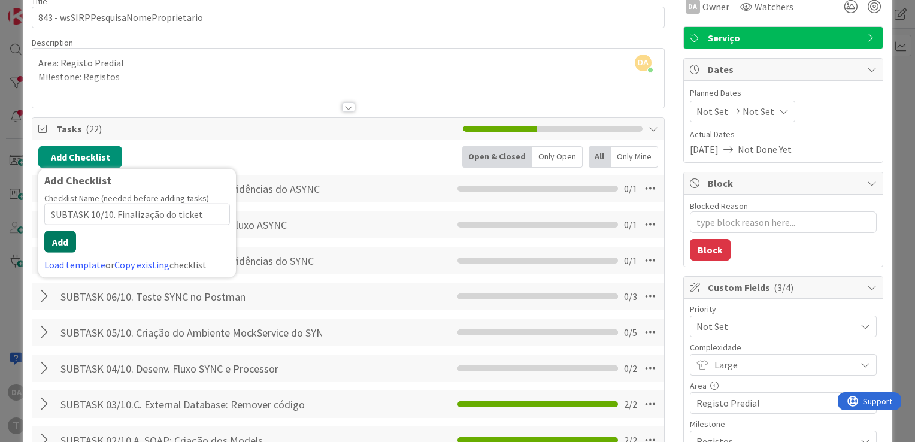
click at [65, 238] on button "Add" at bounding box center [60, 242] width 32 height 22
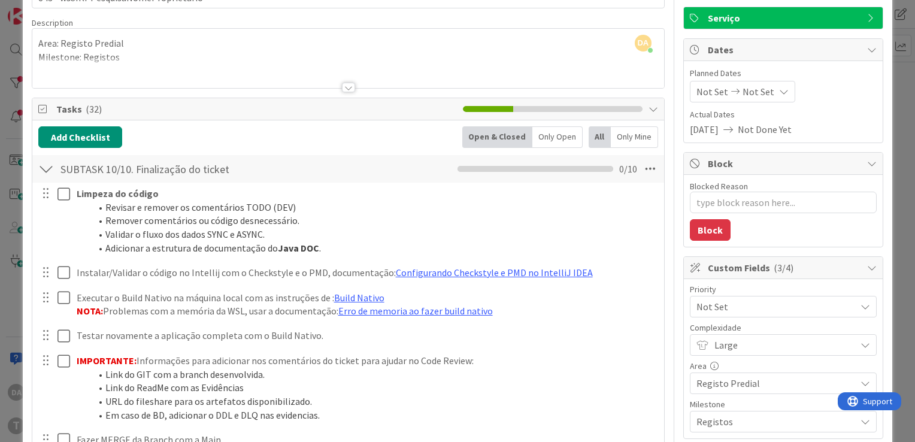
scroll to position [74, 0]
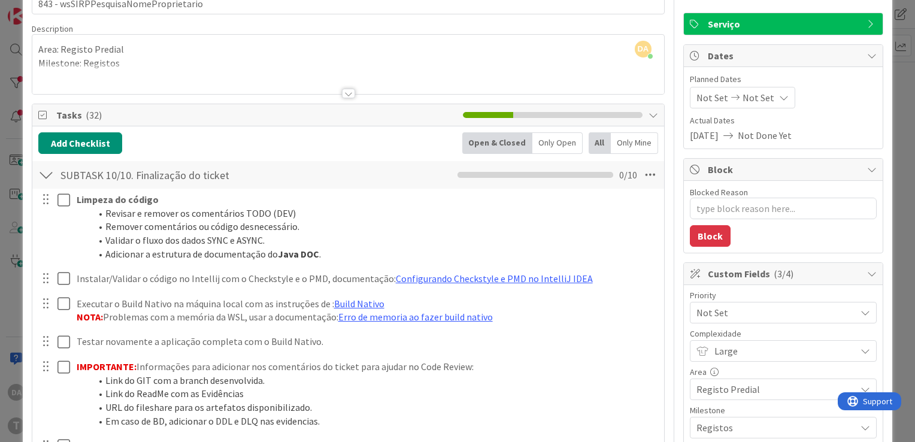
click at [45, 176] on div at bounding box center [46, 175] width 16 height 22
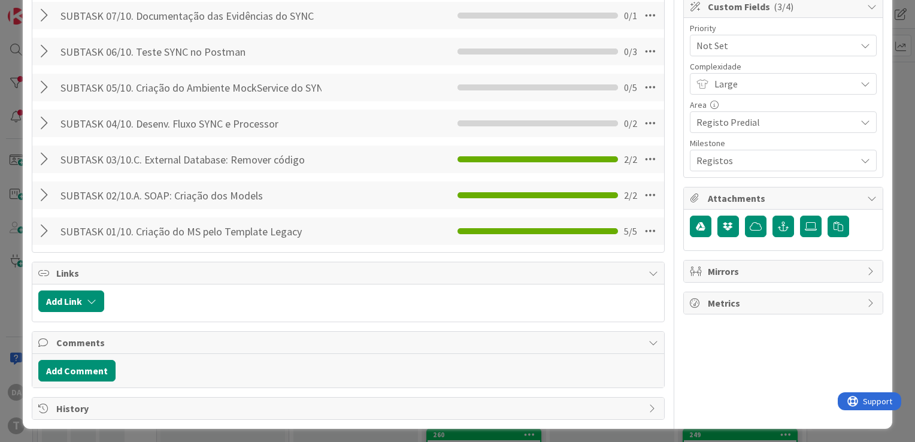
scroll to position [341, 0]
click at [43, 119] on div at bounding box center [46, 123] width 16 height 22
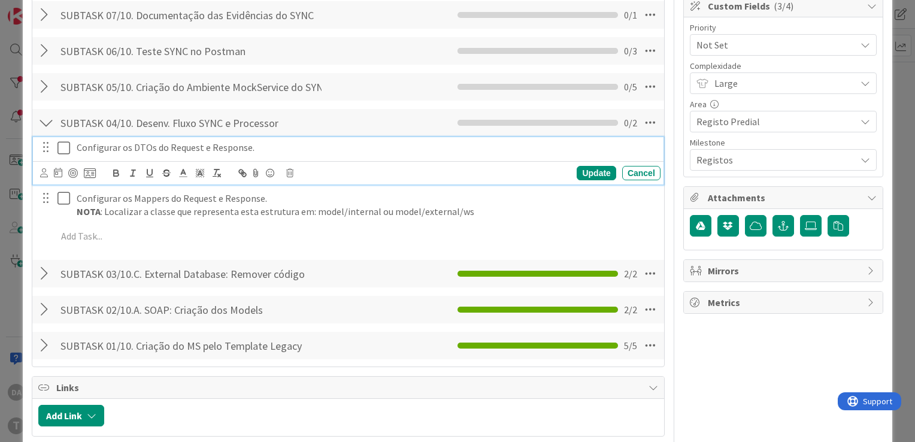
click at [63, 144] on icon at bounding box center [66, 148] width 18 height 14
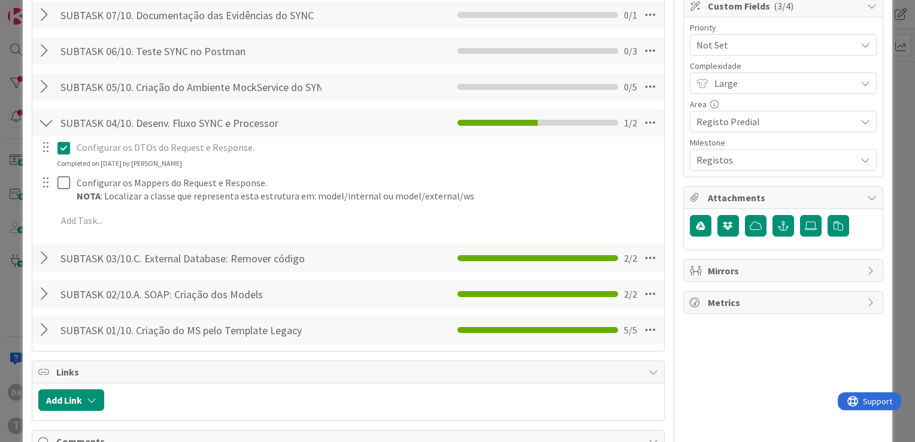
type textarea "x"
click at [48, 123] on div at bounding box center [46, 123] width 16 height 22
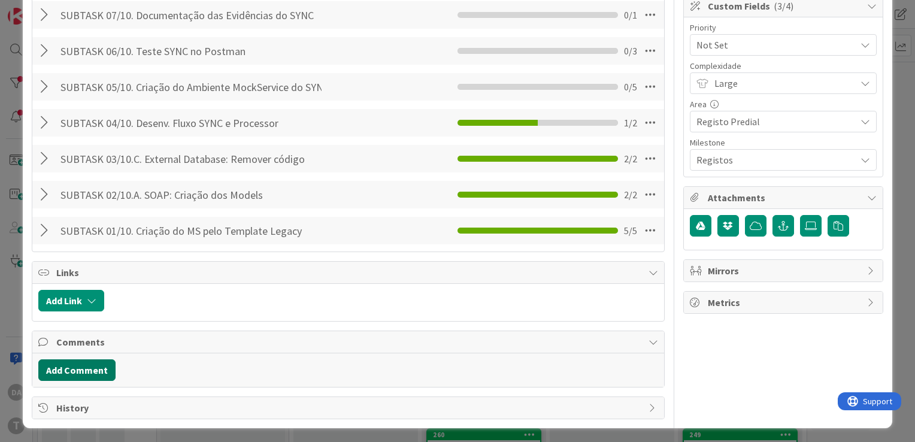
click at [77, 368] on button "Add Comment" at bounding box center [76, 370] width 77 height 22
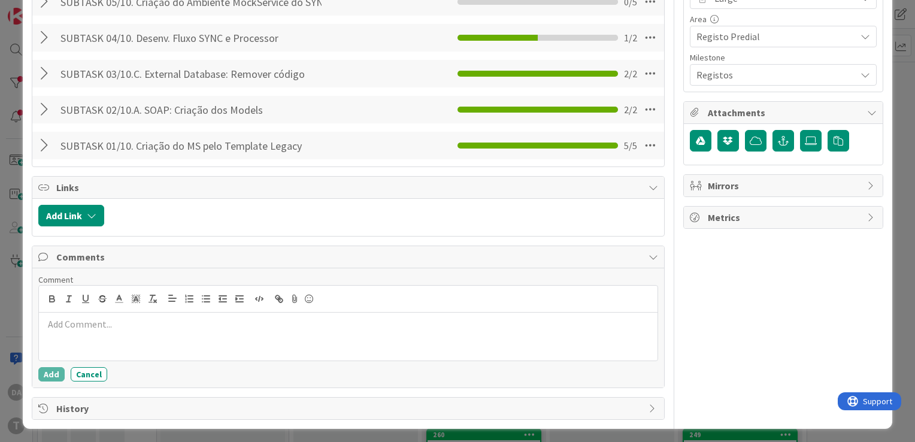
scroll to position [427, 0]
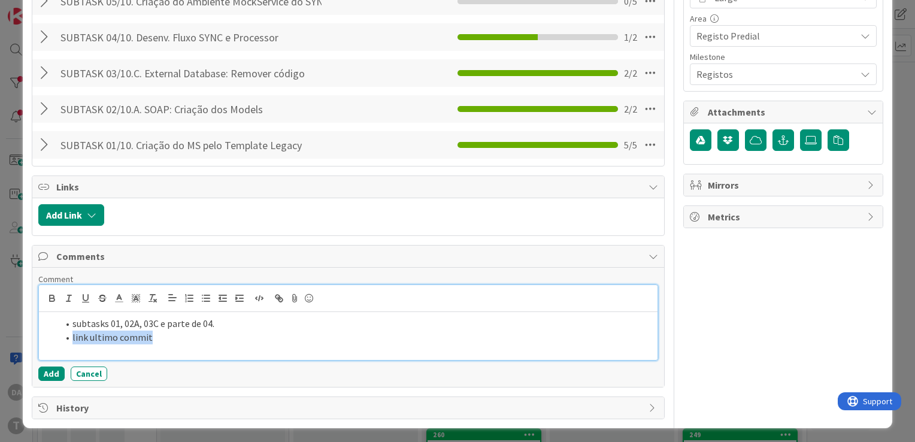
drag, startPoint x: 160, startPoint y: 337, endPoint x: 72, endPoint y: 337, distance: 88.6
click at [72, 337] on li "link ultimo commit" at bounding box center [355, 338] width 595 height 14
click at [279, 295] on icon "button" at bounding box center [277, 297] width 4 height 4
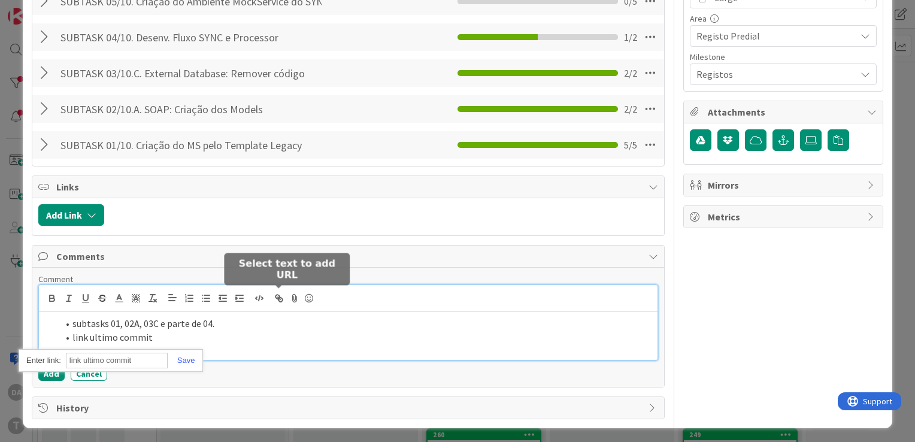
paste input "[URL]"
type input "[URL]"
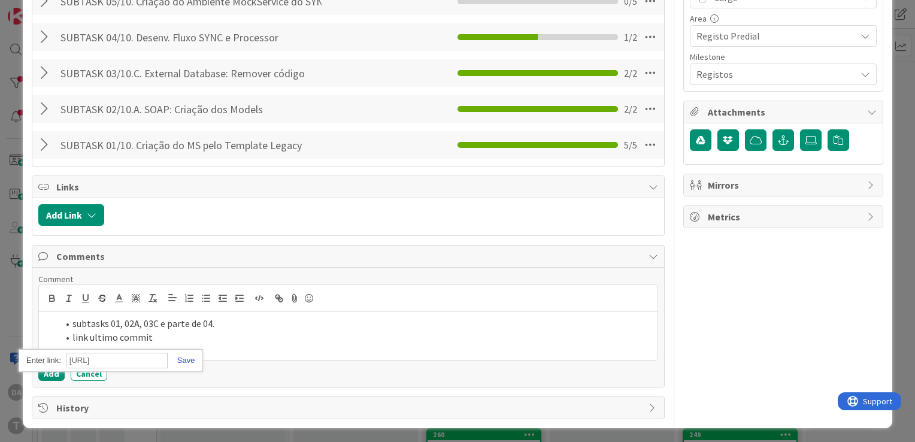
click at [187, 357] on link at bounding box center [182, 360] width 28 height 9
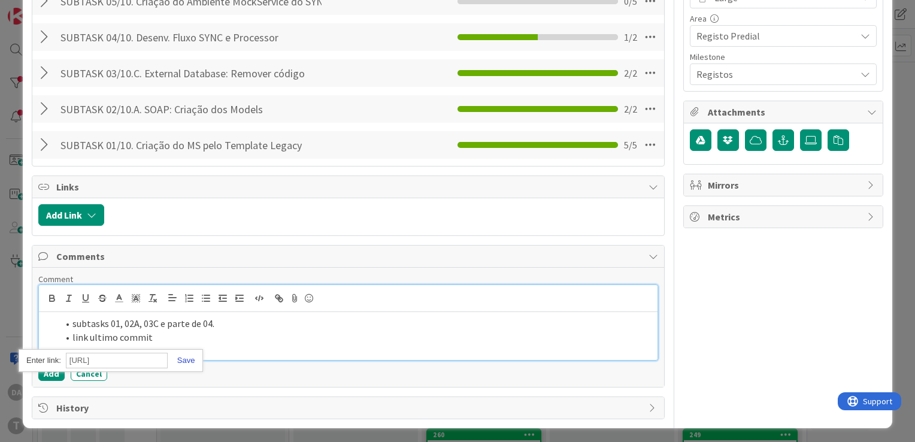
scroll to position [0, 0]
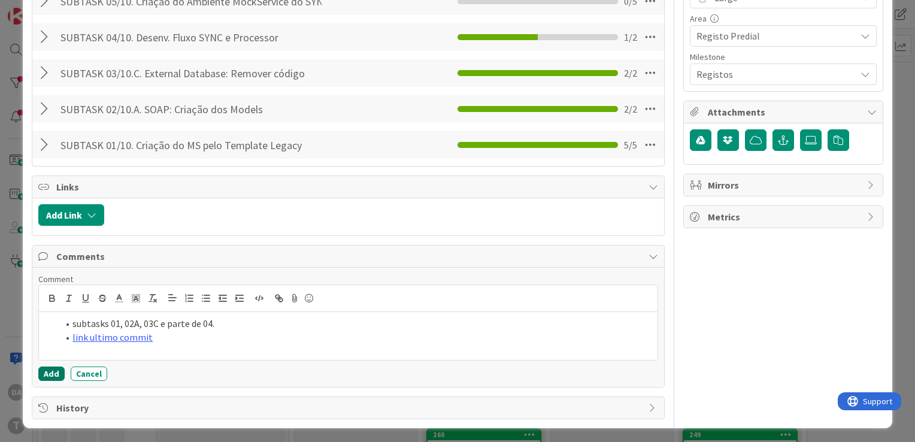
click at [48, 372] on button "Add" at bounding box center [51, 373] width 26 height 14
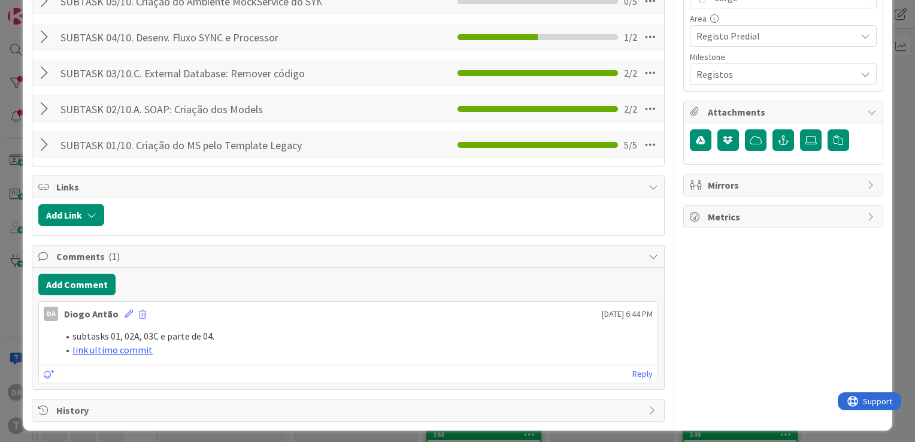
scroll to position [429, 0]
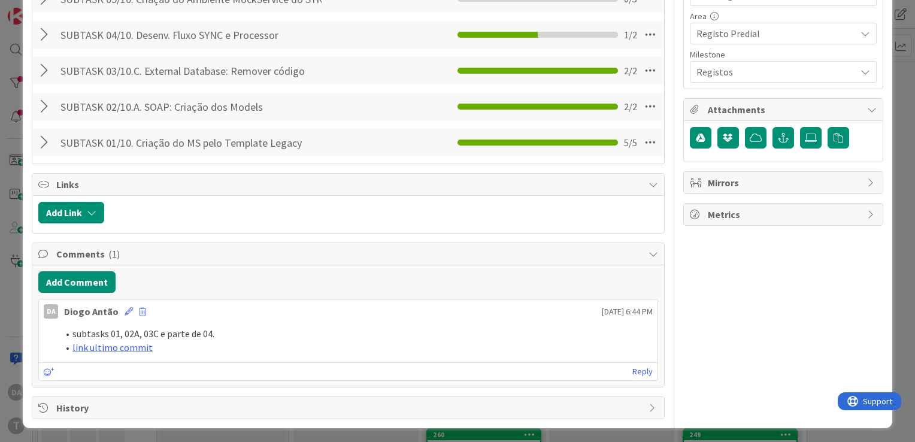
click at [41, 102] on div at bounding box center [46, 107] width 16 height 22
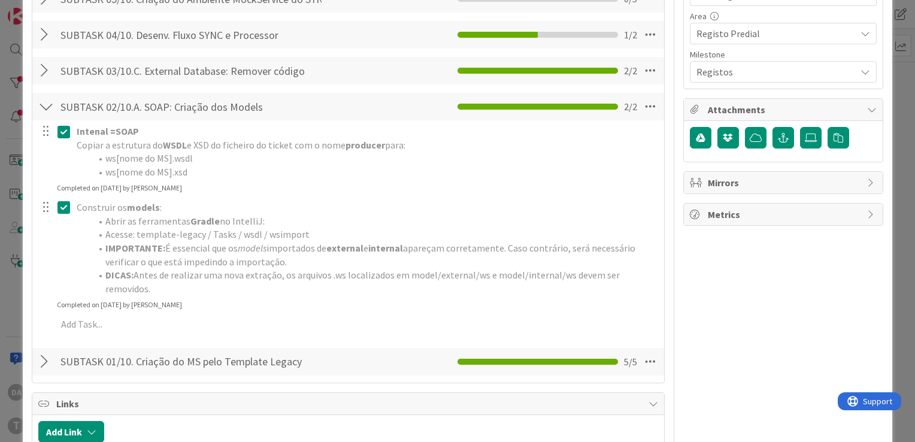
click at [41, 102] on div at bounding box center [46, 107] width 16 height 22
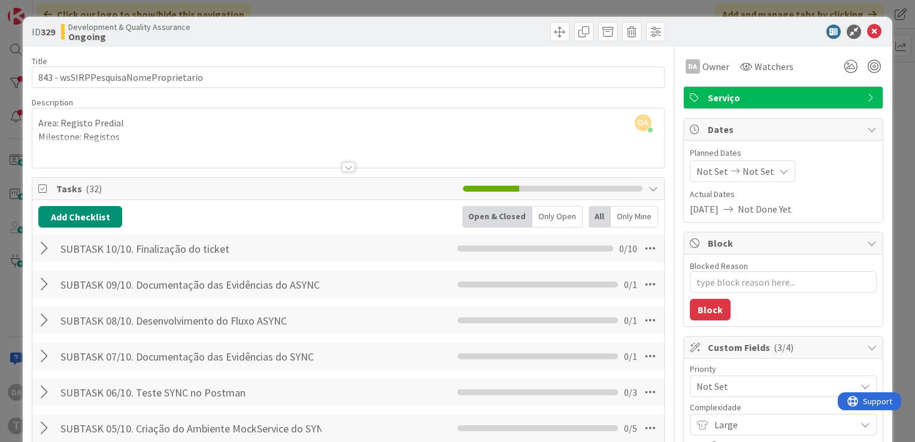
scroll to position [0, 0]
click at [872, 28] on icon at bounding box center [874, 32] width 14 height 14
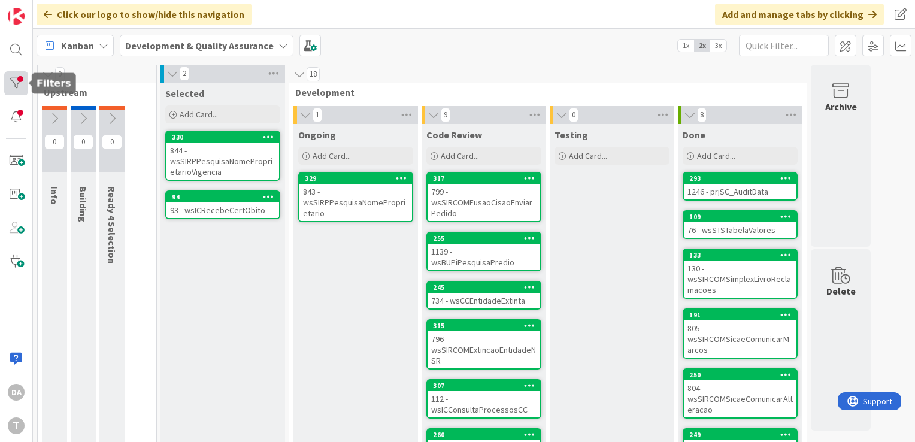
click at [15, 84] on div at bounding box center [16, 83] width 24 height 24
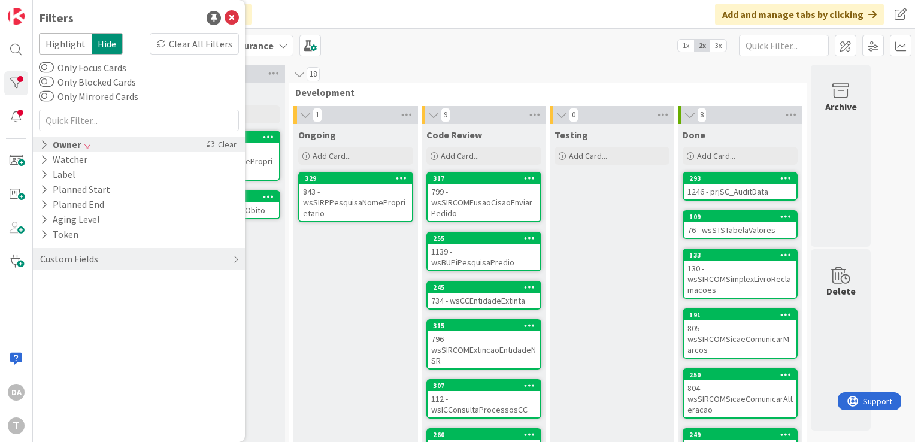
click at [43, 144] on icon at bounding box center [44, 145] width 8 height 10
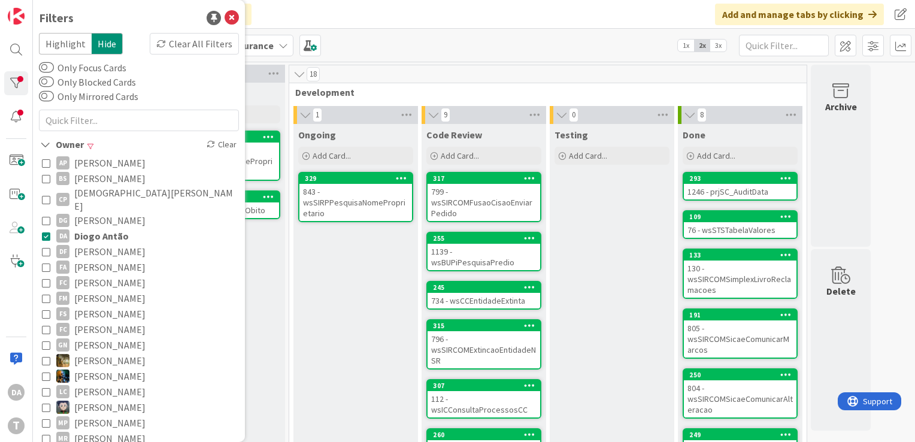
click at [45, 232] on icon at bounding box center [46, 236] width 8 height 8
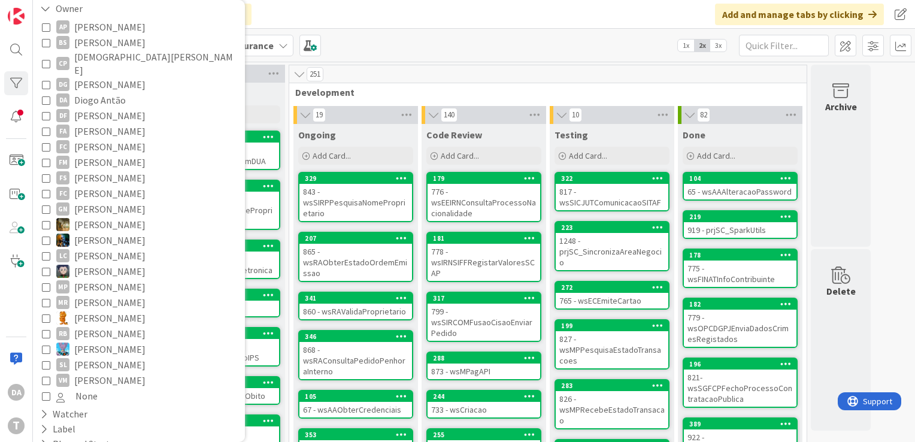
scroll to position [180, 0]
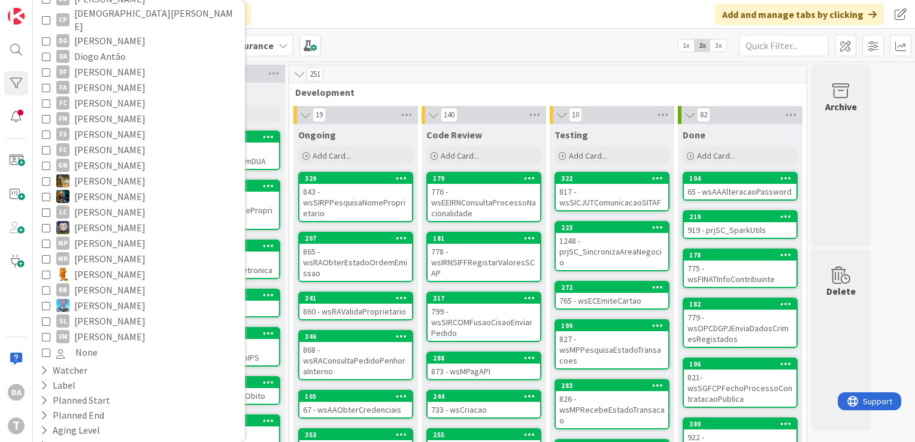
click at [44, 317] on icon at bounding box center [46, 321] width 8 height 8
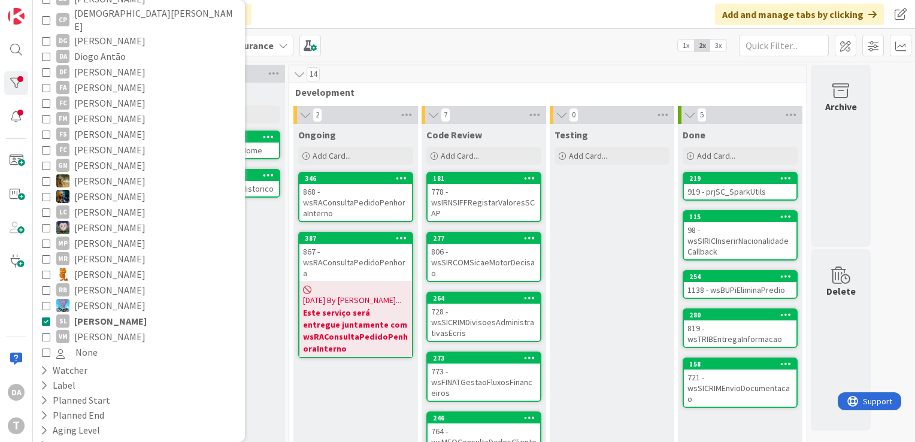
click at [381, 377] on div "Ongoing Add Card... 346 868 - wsRAConsultaPedidoPenhoraInterno 387 867 - wsRACo…" at bounding box center [355, 336] width 125 height 424
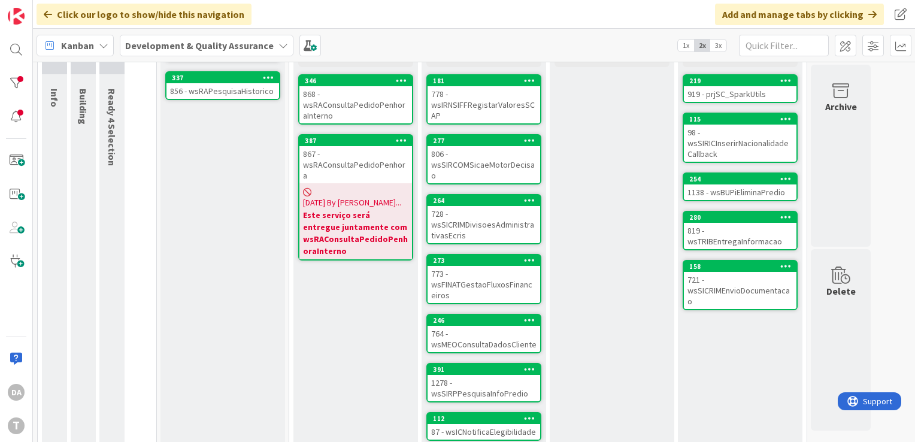
scroll to position [104, 0]
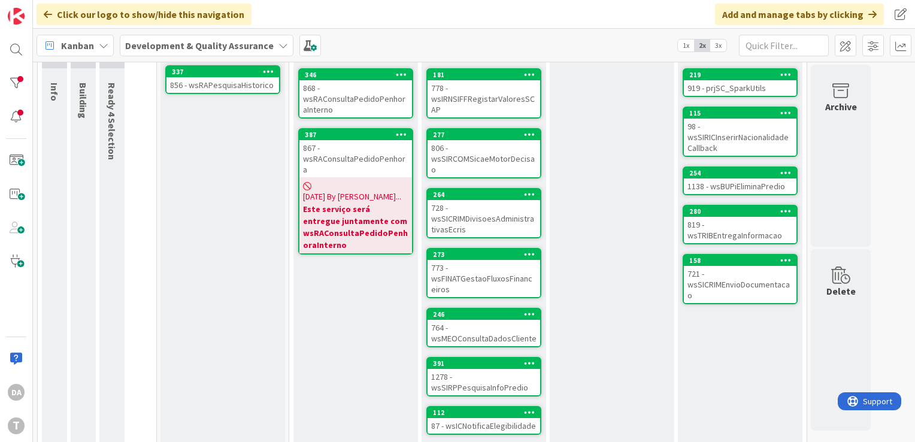
click at [453, 369] on div "1278 - wsSIRPPesquisaInfoPredio" at bounding box center [484, 382] width 113 height 26
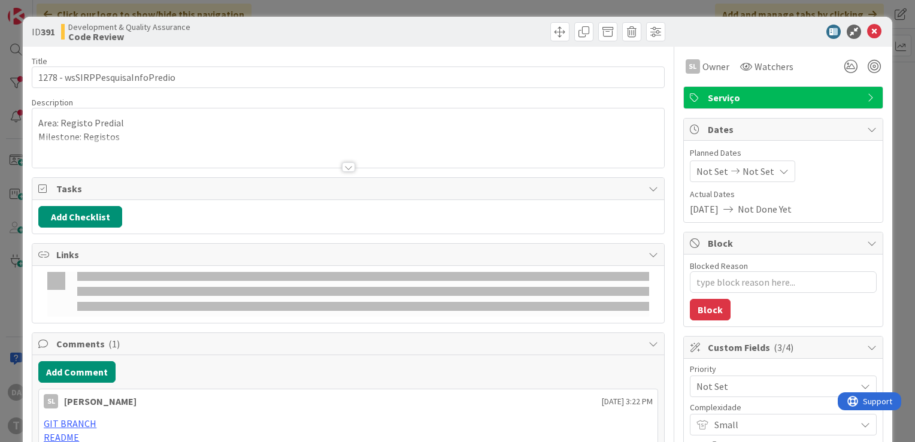
type textarea "x"
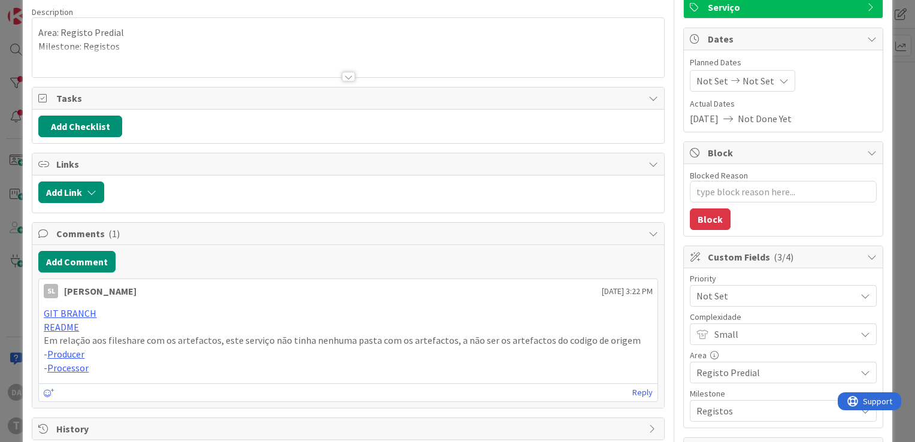
scroll to position [120, 0]
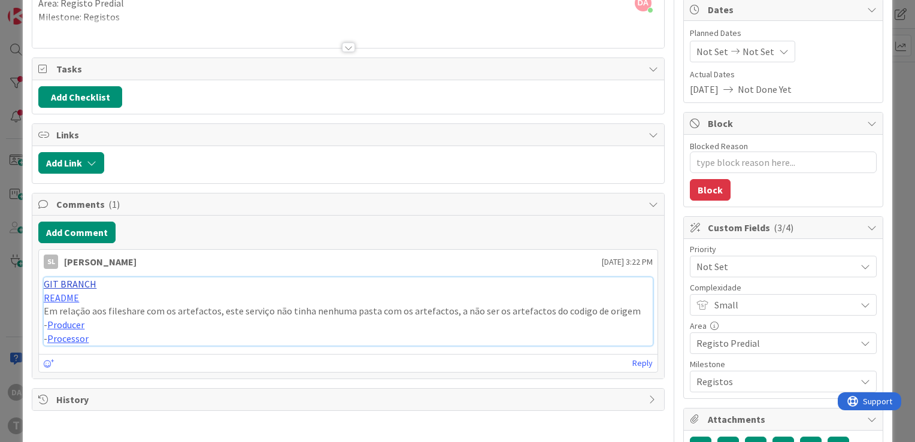
click at [60, 279] on link "GIT BRANCH" at bounding box center [70, 284] width 53 height 12
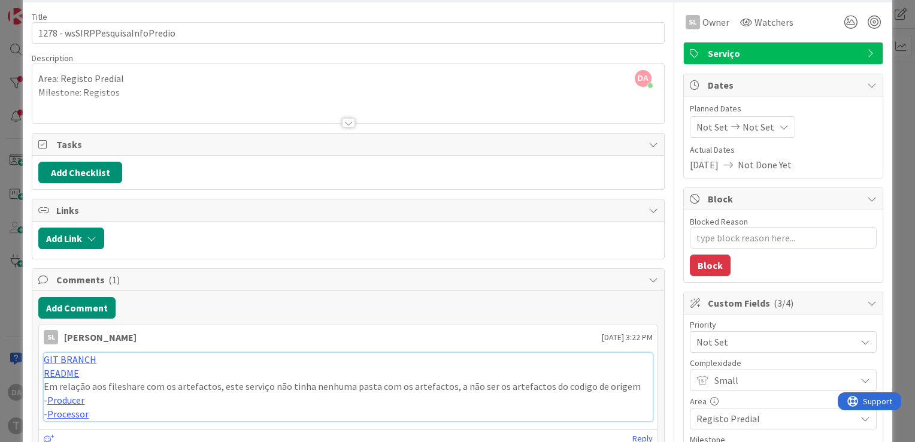
scroll to position [0, 0]
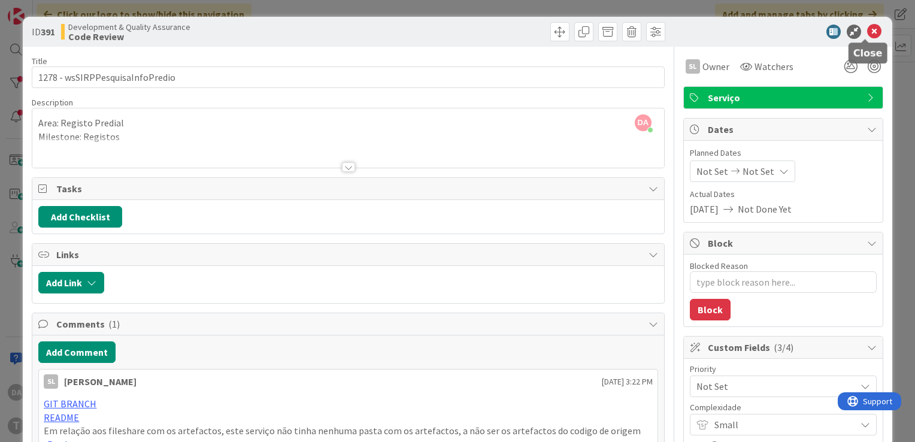
click at [867, 32] on icon at bounding box center [874, 32] width 14 height 14
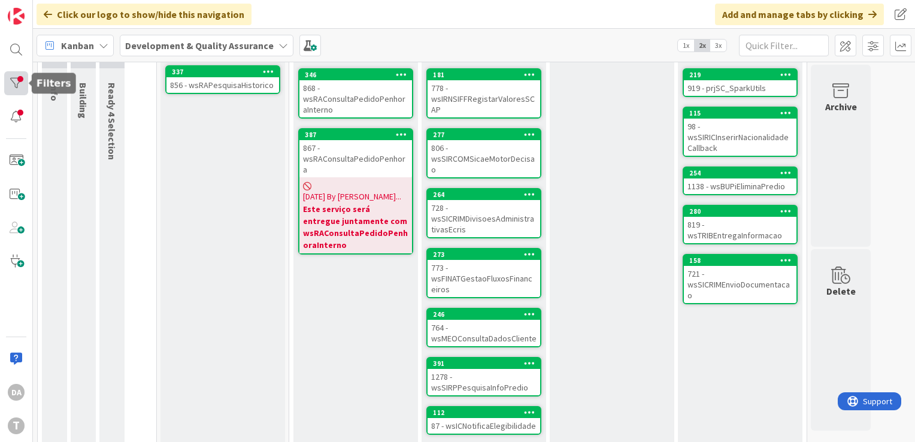
click at [14, 93] on div at bounding box center [16, 83] width 24 height 24
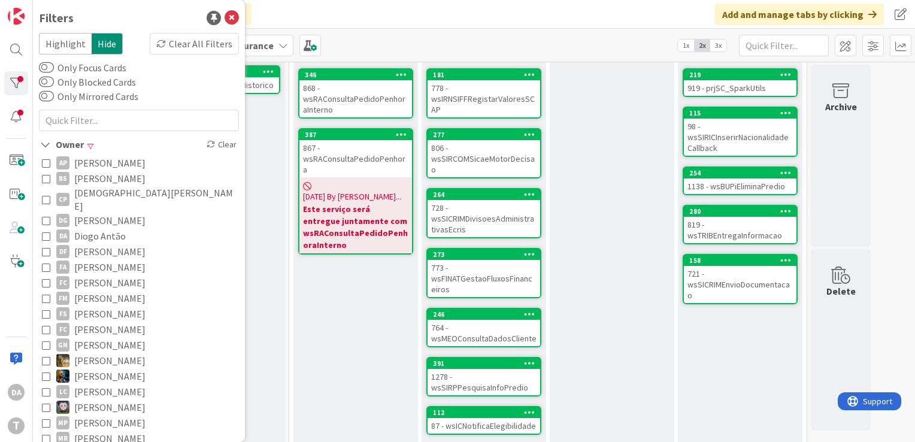
click at [48, 232] on icon at bounding box center [46, 236] width 8 height 8
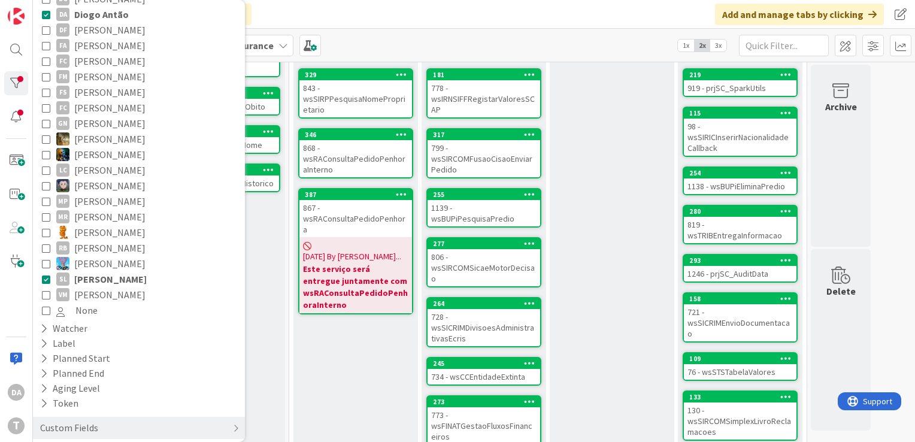
scroll to position [223, 0]
click at [48, 274] on icon at bounding box center [46, 278] width 8 height 8
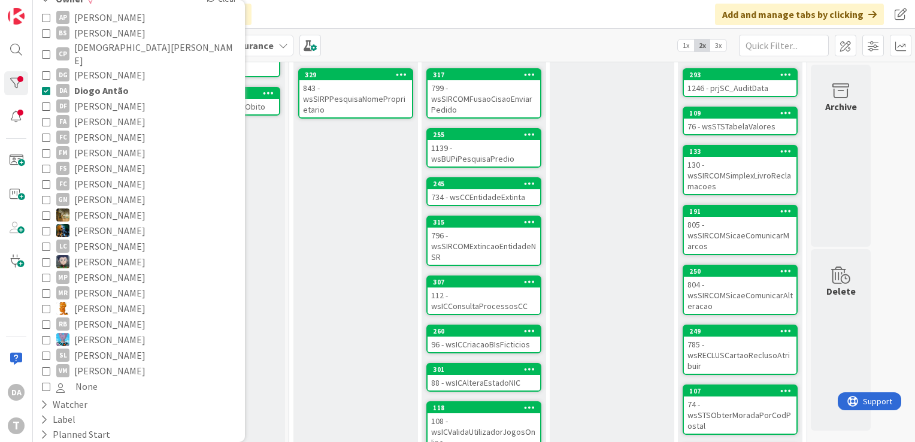
scroll to position [0, 0]
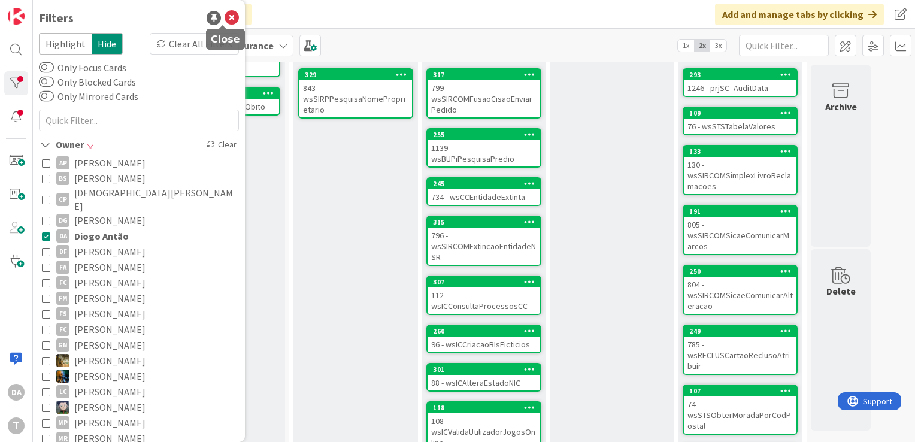
click at [225, 19] on icon at bounding box center [232, 18] width 14 height 14
